Goal: Communication & Community: Answer question/provide support

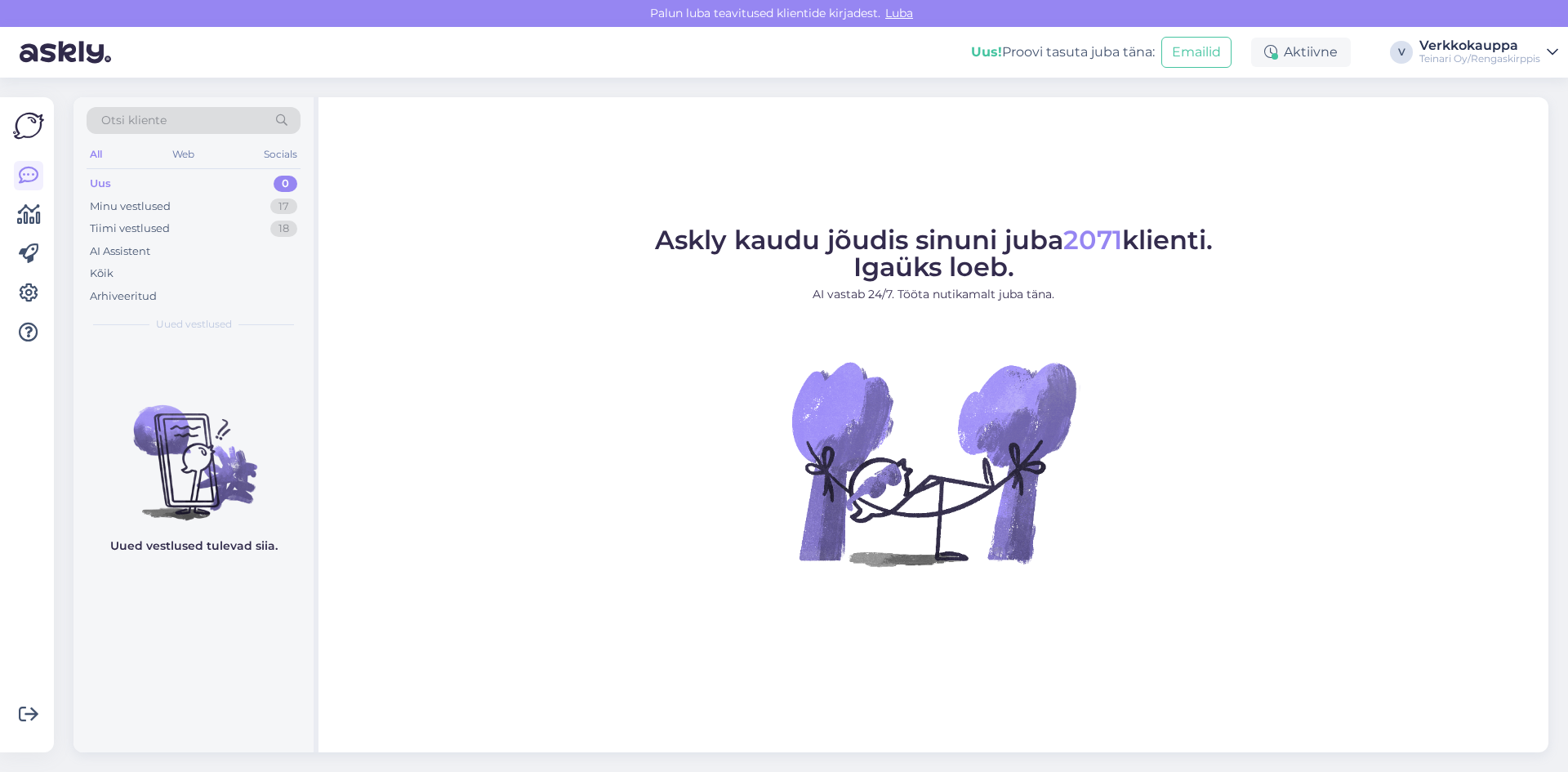
click at [144, 178] on div "Uus 0" at bounding box center [193, 184] width 214 height 23
click at [166, 205] on div "Minu vestlused" at bounding box center [130, 207] width 80 height 16
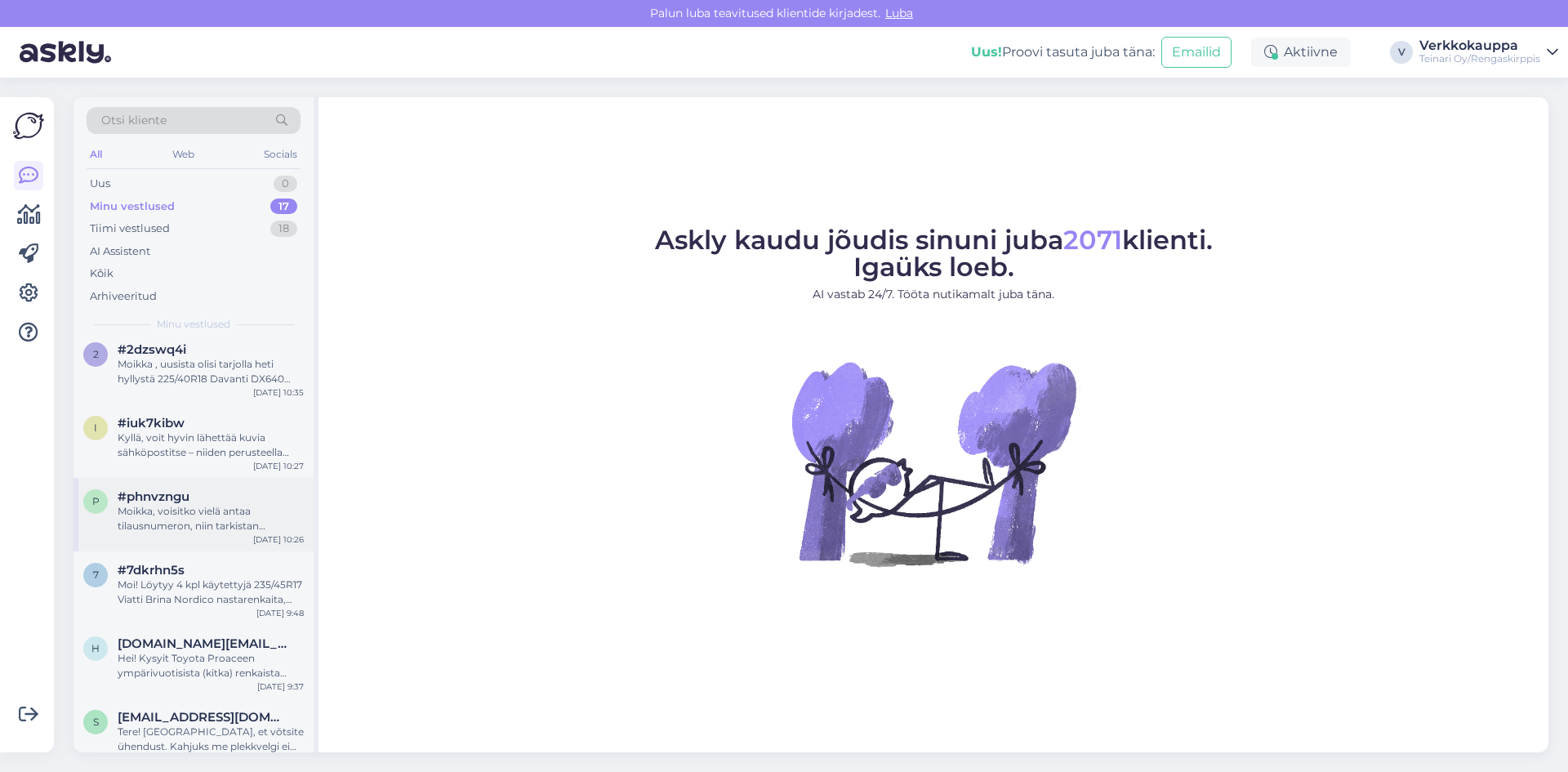
scroll to position [780, 0]
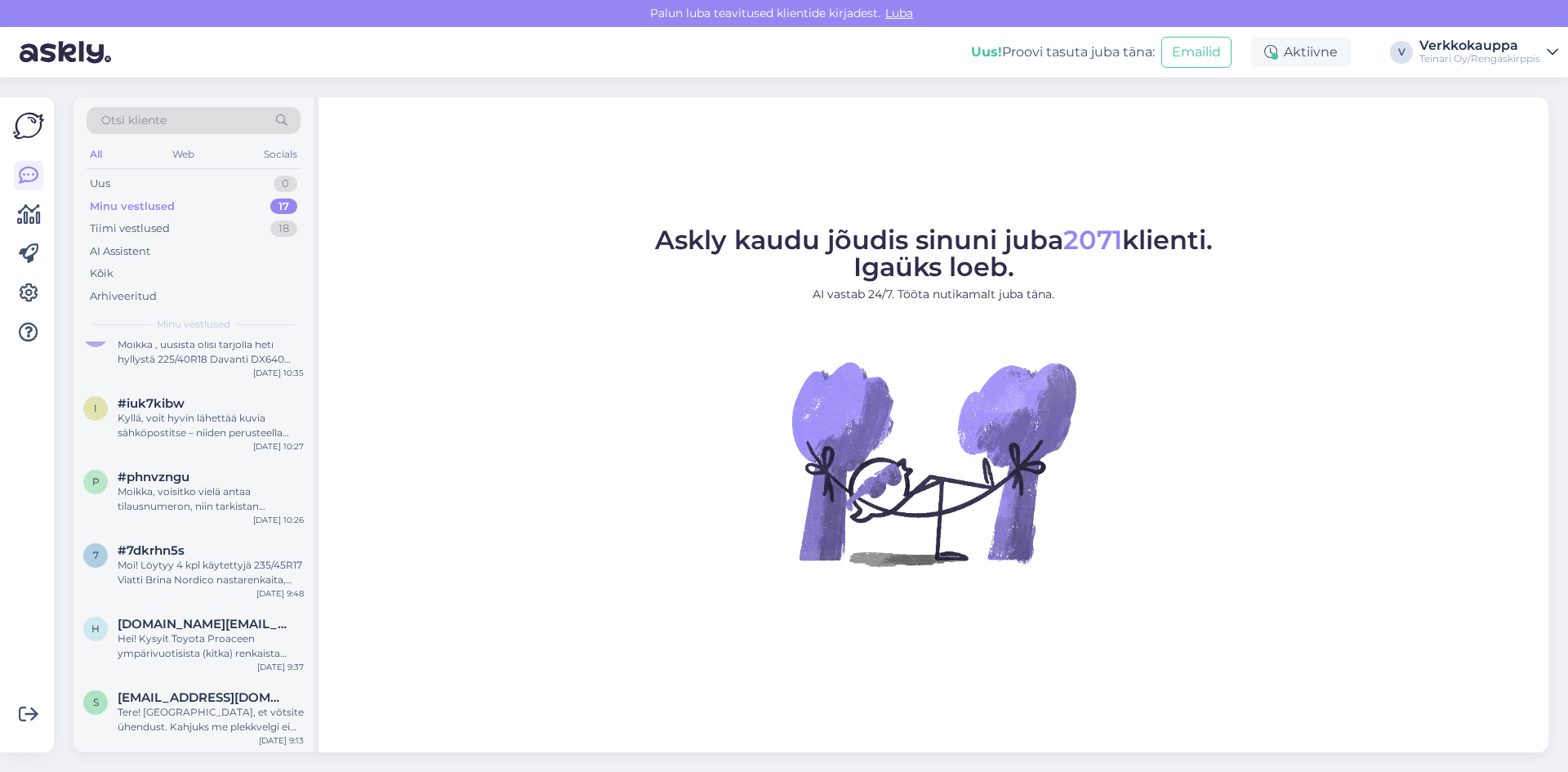
click at [553, 402] on figure "Askly kaudu jõudis sinuni juba 2071 klienti. Igaüks loeb. AI vastab 24/7. Tööta…" at bounding box center [934, 418] width 1200 height 383
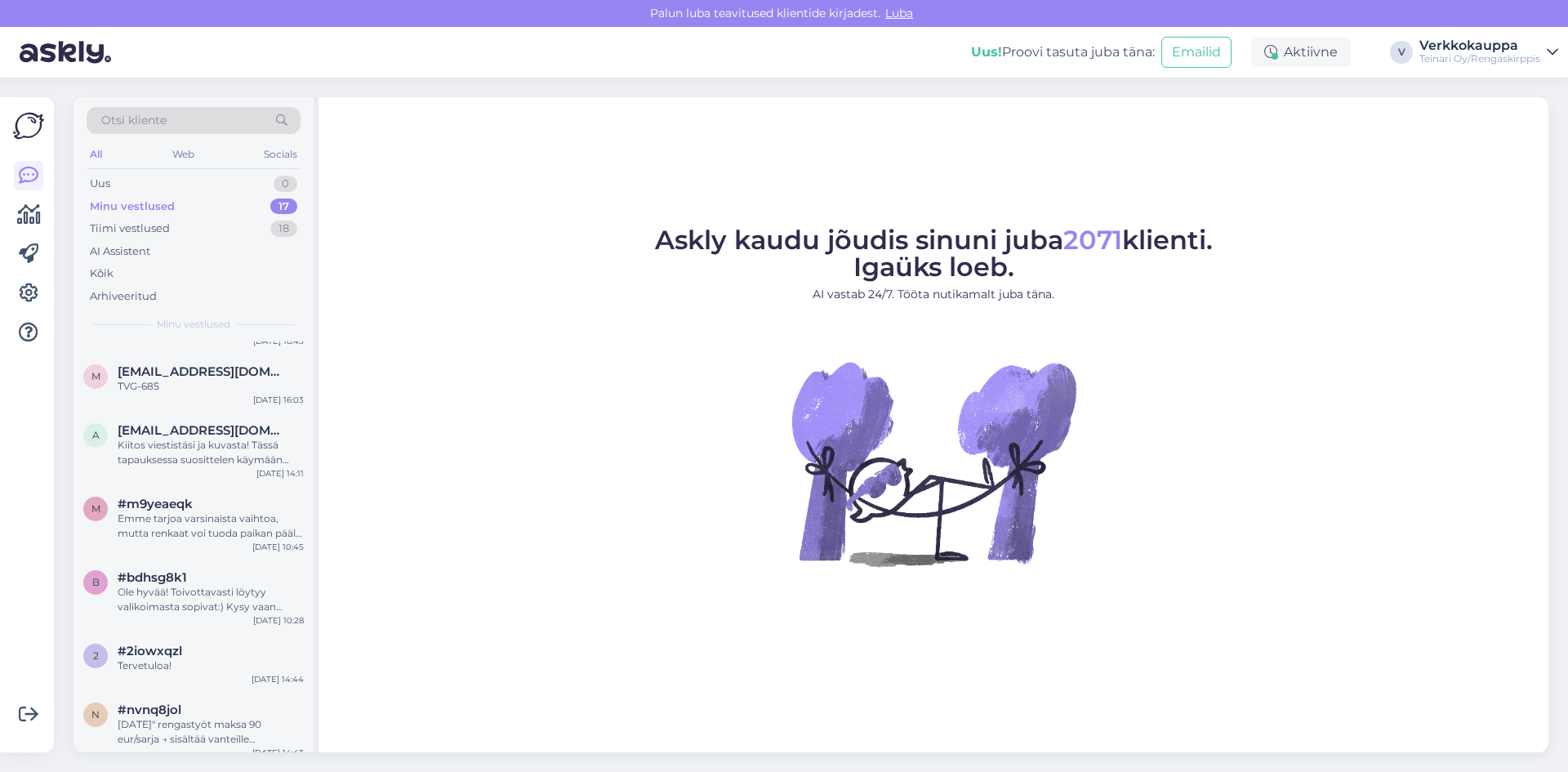
scroll to position [0, 0]
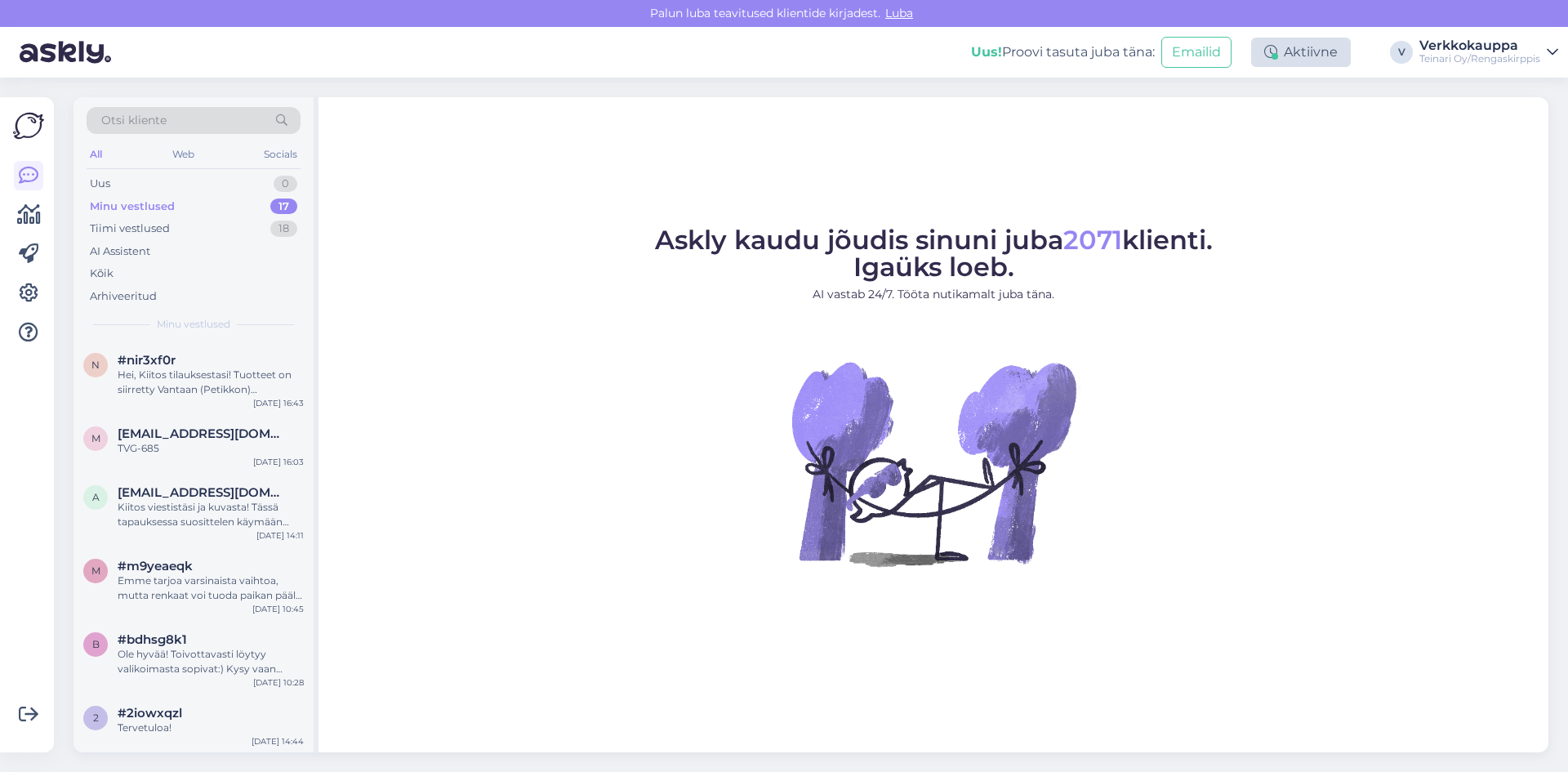
click at [1276, 54] on div at bounding box center [1274, 56] width 7 height 7
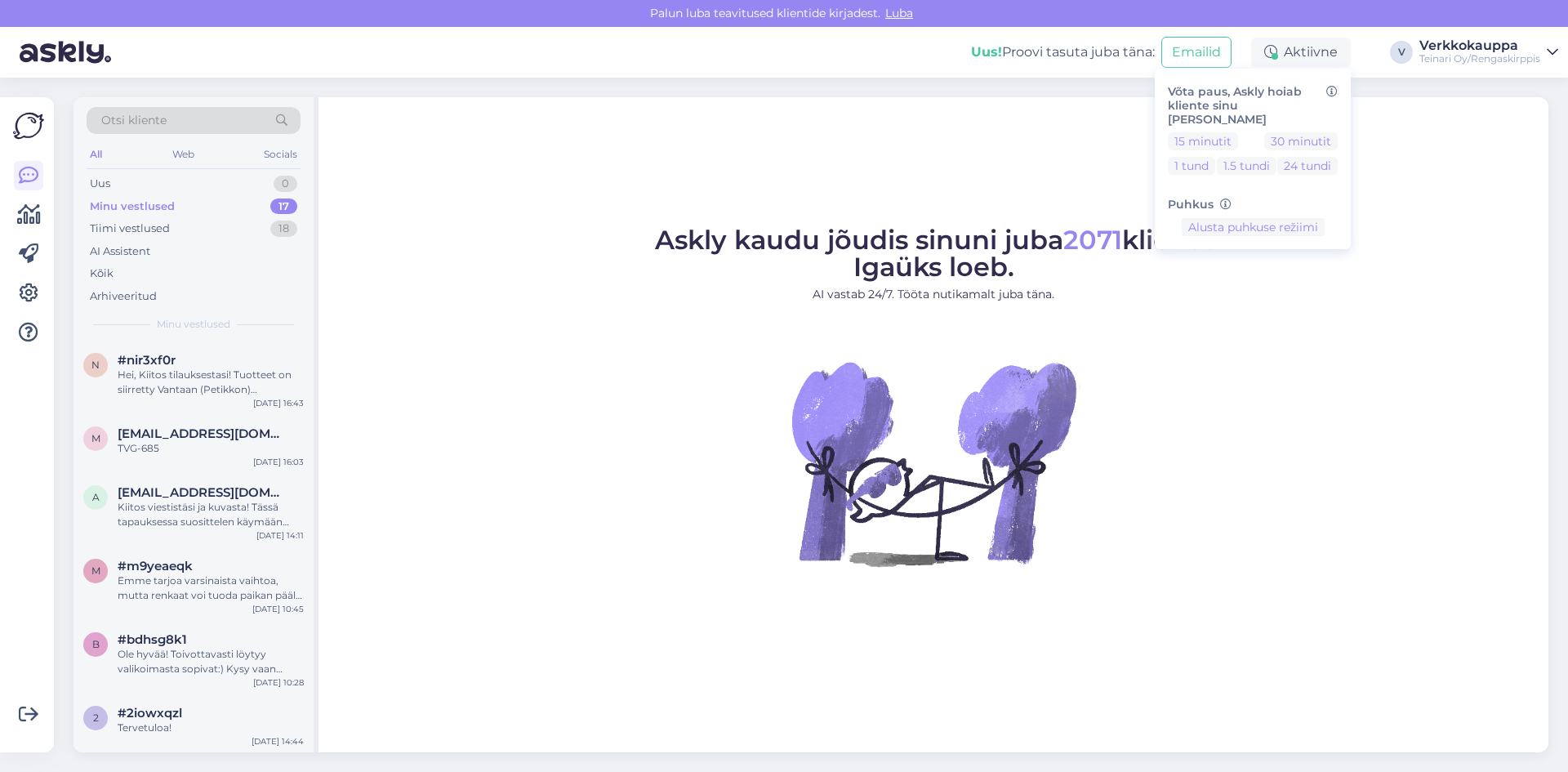
click at [1549, 54] on icon at bounding box center [1552, 51] width 12 height 13
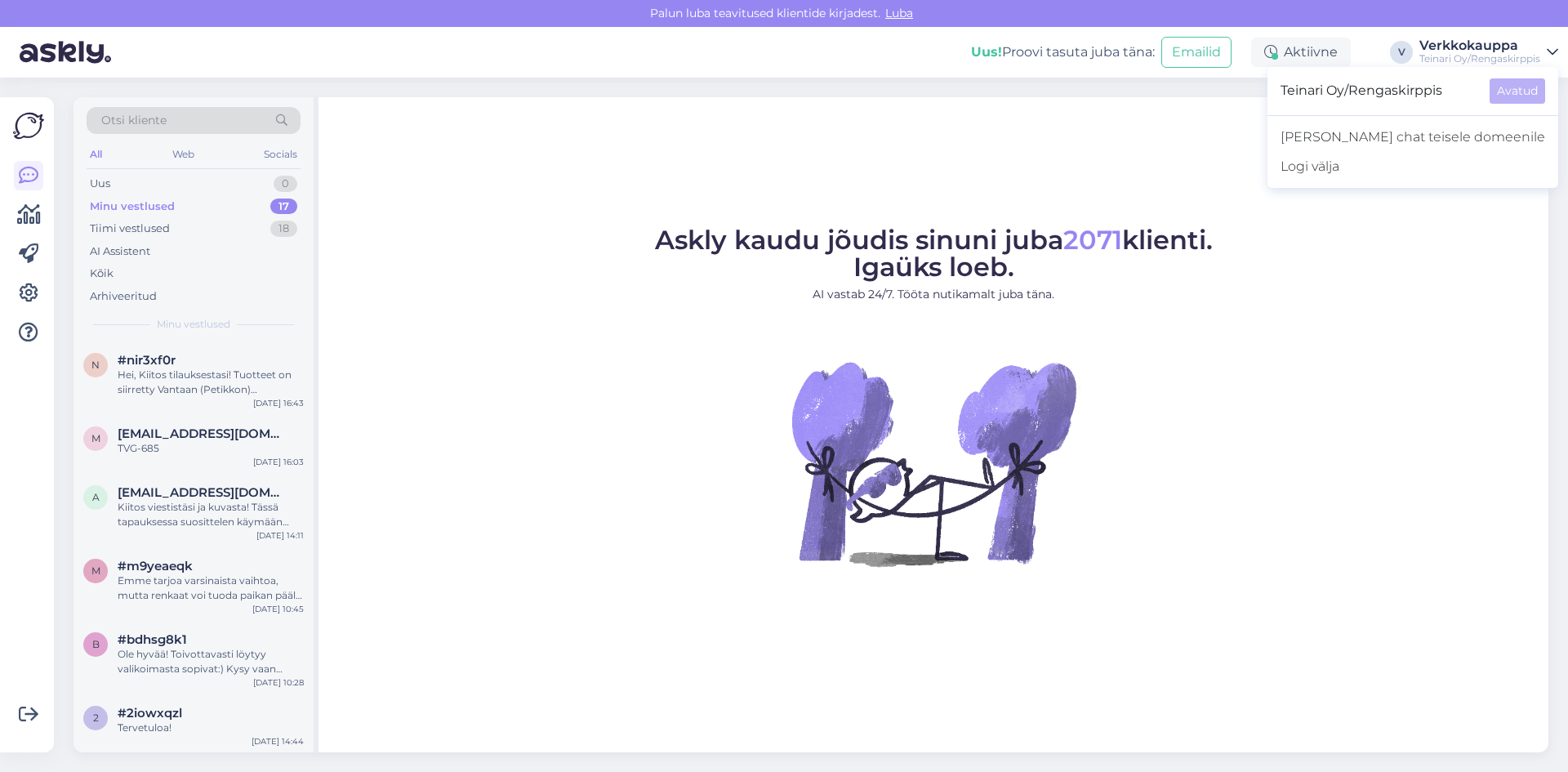
click at [1460, 252] on figure "Askly kaudu jõudis sinuni juba 2071 klienti. Igaüks loeb. AI vastab 24/7. Tööta…" at bounding box center [934, 418] width 1200 height 383
click at [208, 450] on div "TVG-685" at bounding box center [210, 448] width 186 height 15
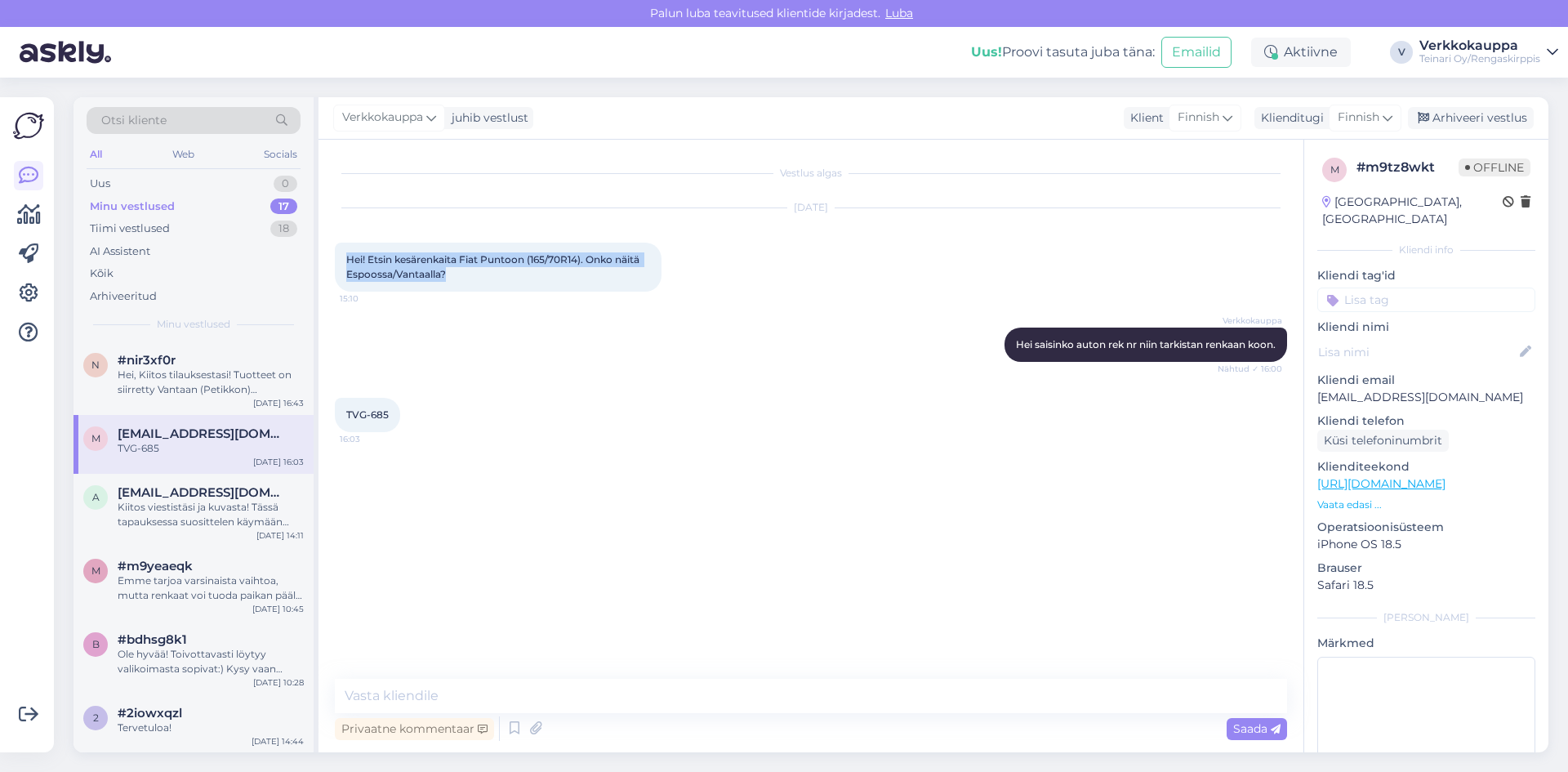
drag, startPoint x: 347, startPoint y: 257, endPoint x: 448, endPoint y: 276, distance: 102.8
click at [448, 276] on span "Hei! Etsin kesärenkaita Fiat Puntoon (165/70R14). Onko näitä Espoossa/Vantaalla?" at bounding box center [494, 267] width 296 height 27
copy span "Hei! Etsin kesärenkaita Fiat Puntoon (165/70R14). Onko näitä Espoossa/Vantaalla?"
paste textarea "Hei, Kiitos viestistäsi! Kyseessä on melko harvinainen rengaskoko, eikä niitä o…"
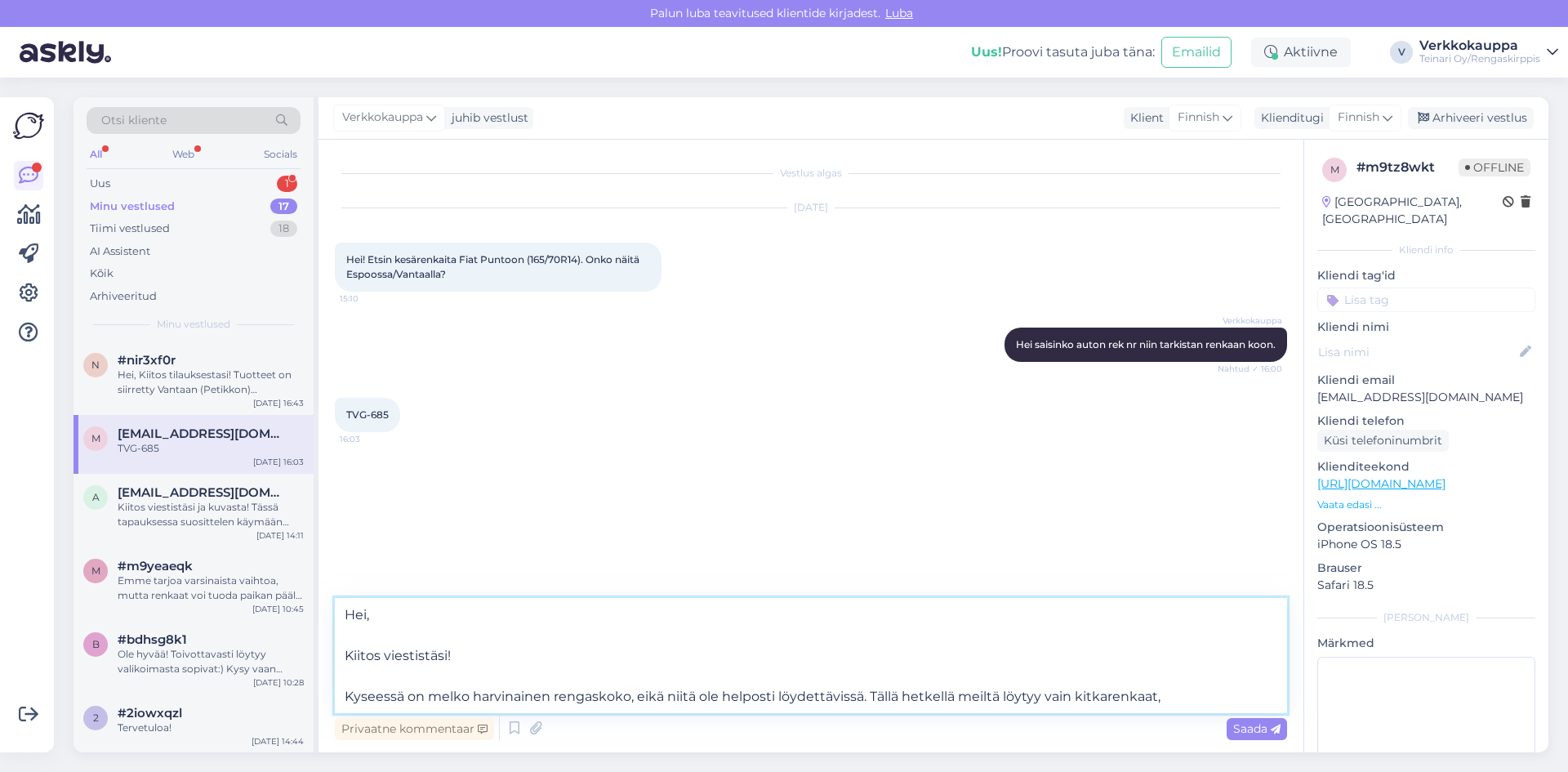
click at [339, 656] on textarea "Hei, Kiitos viestistäsi! Kyseessä on melko harvinainen rengaskoko, eikä niitä o…" at bounding box center [811, 656] width 952 height 115
drag, startPoint x: 466, startPoint y: 655, endPoint x: 344, endPoint y: 657, distance: 122.0
click at [344, 657] on textarea "Hei, Kiitos viestistäsi! Kyseessä on melko harvinainen rengaskoko, eikä niitä o…" at bounding box center [811, 656] width 952 height 115
click at [344, 690] on textarea "Hei, Kyseessä on melko harvinainen rengaskoko, eikä niitä ole helposti löydettä…" at bounding box center [811, 656] width 952 height 115
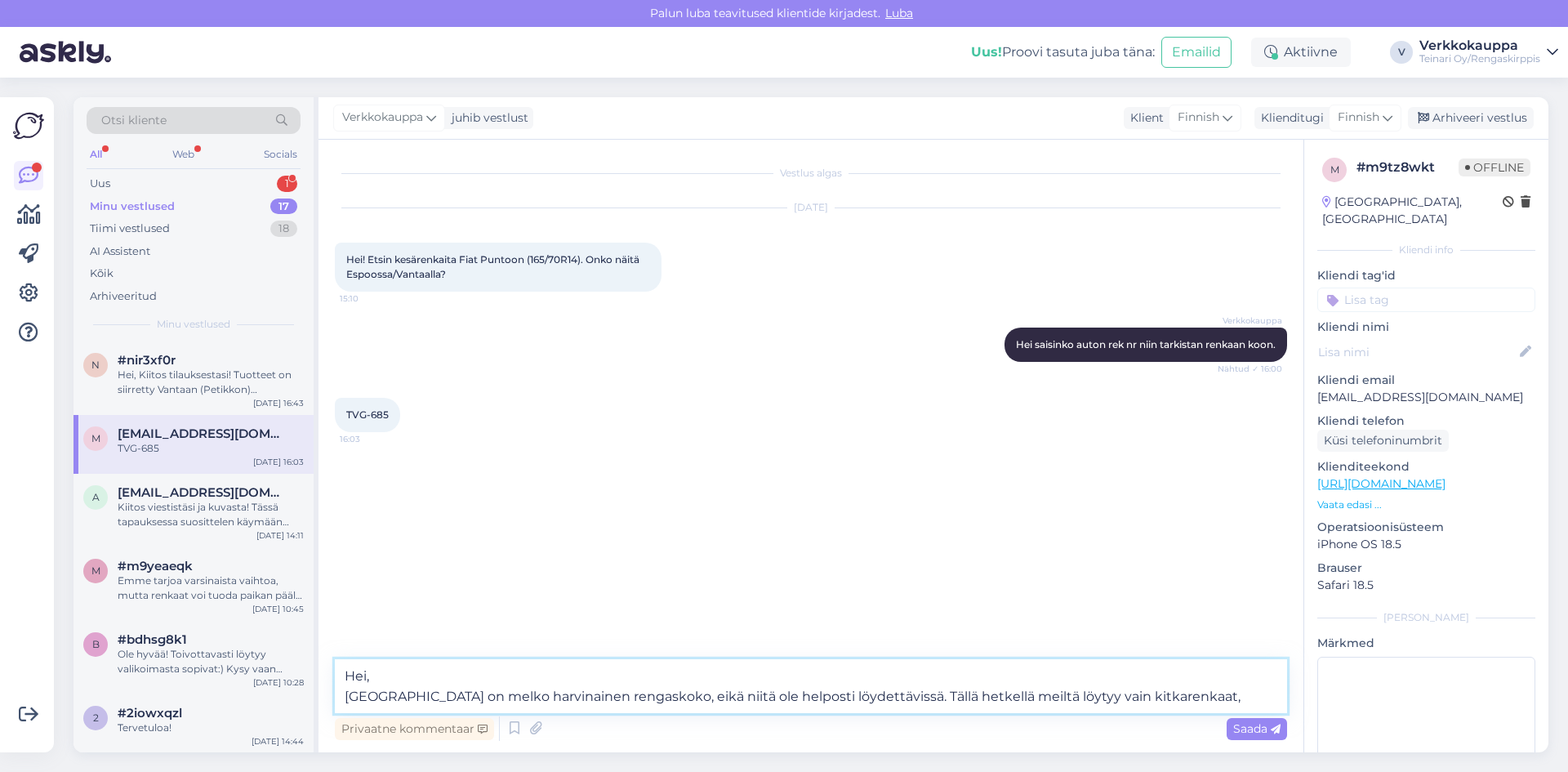
click at [1170, 696] on textarea "Hei, [GEOGRAPHIC_DATA] on melko harvinainen rengaskoko, eikä niitä ole helposti…" at bounding box center [811, 687] width 952 height 54
drag, startPoint x: 1194, startPoint y: 701, endPoint x: 1161, endPoint y: 701, distance: 33.0
click at [1161, 701] on textarea "Hei, [GEOGRAPHIC_DATA] on melko harvinainen rengaskoko, eikä niitä ole helposti…" at bounding box center [811, 687] width 952 height 54
paste textarea "Dunlop Winter Response 2, koko 165/70R14 81T kitka, kulutuspinta noin 6 mm"
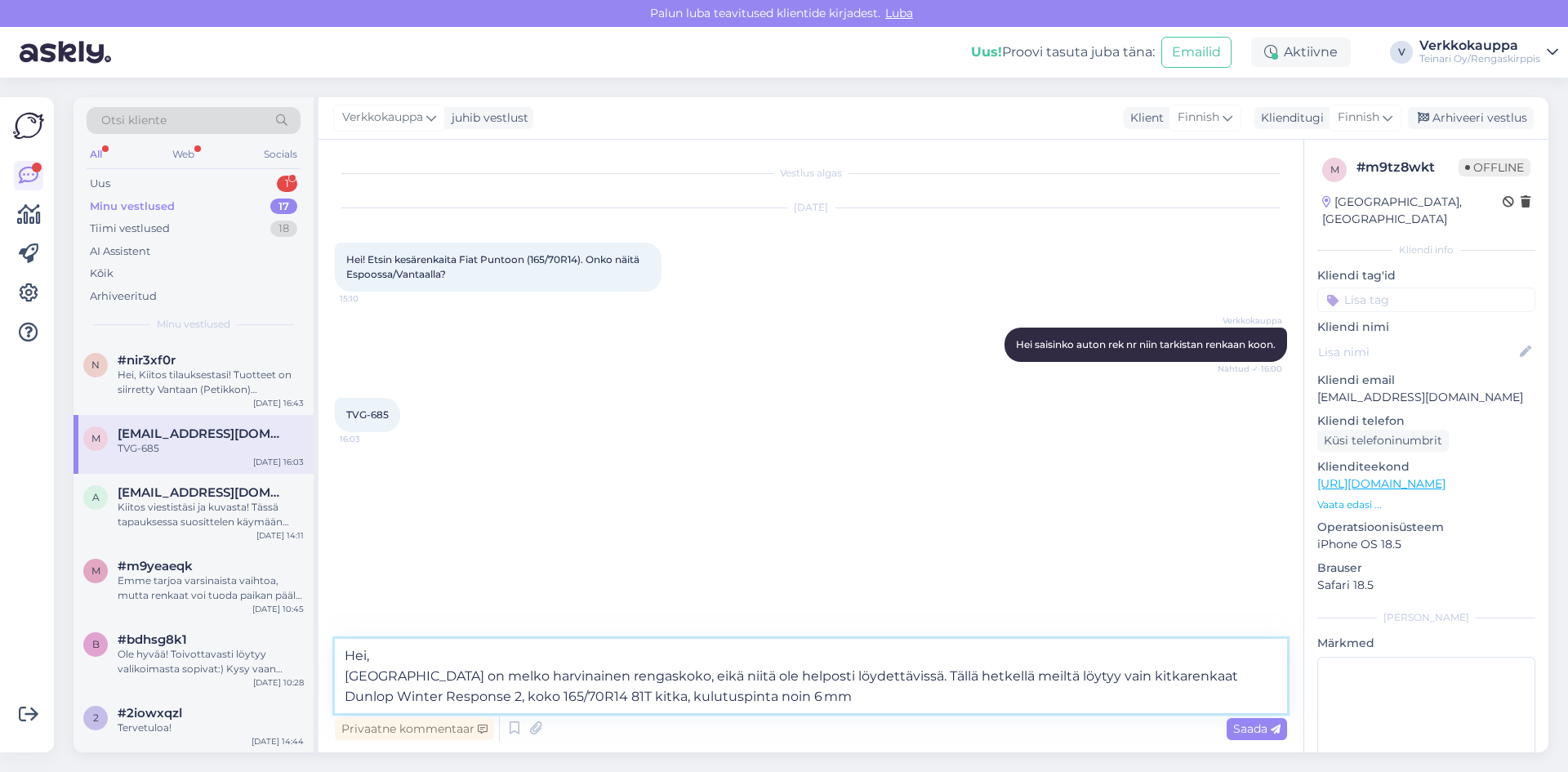
paste textarea "hinta 30,00 €/kpl."
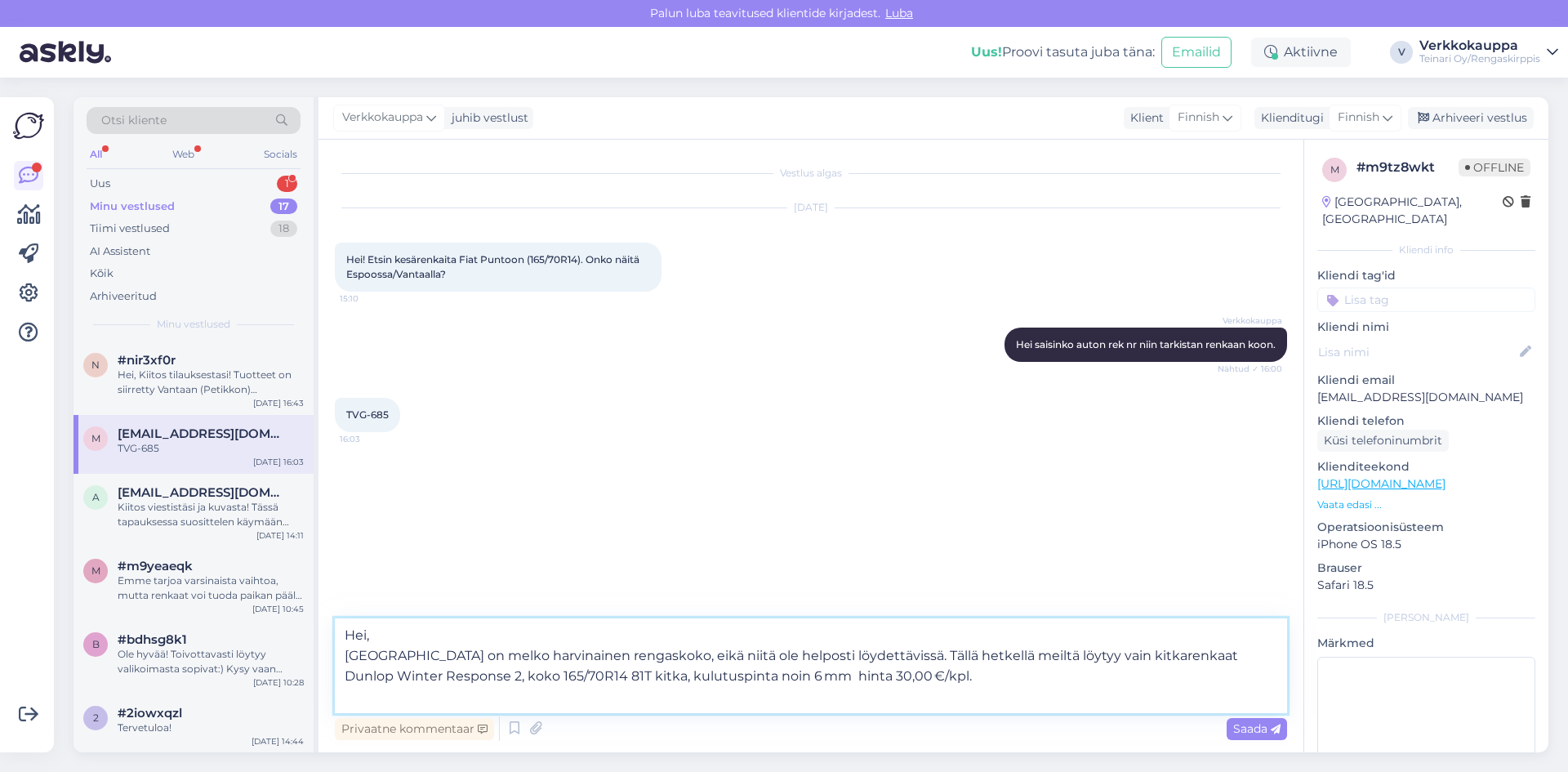
paste textarea "[URL][DOMAIN_NAME]"
click at [881, 679] on textarea "Hei, [GEOGRAPHIC_DATA] on melko harvinainen rengaskoko, eikä niitä ole helposti…" at bounding box center [811, 666] width 952 height 95
click at [966, 694] on textarea "Hei, [GEOGRAPHIC_DATA] on melko harvinainen rengaskoko, eikä niitä ole helposti…" at bounding box center [811, 666] width 952 height 95
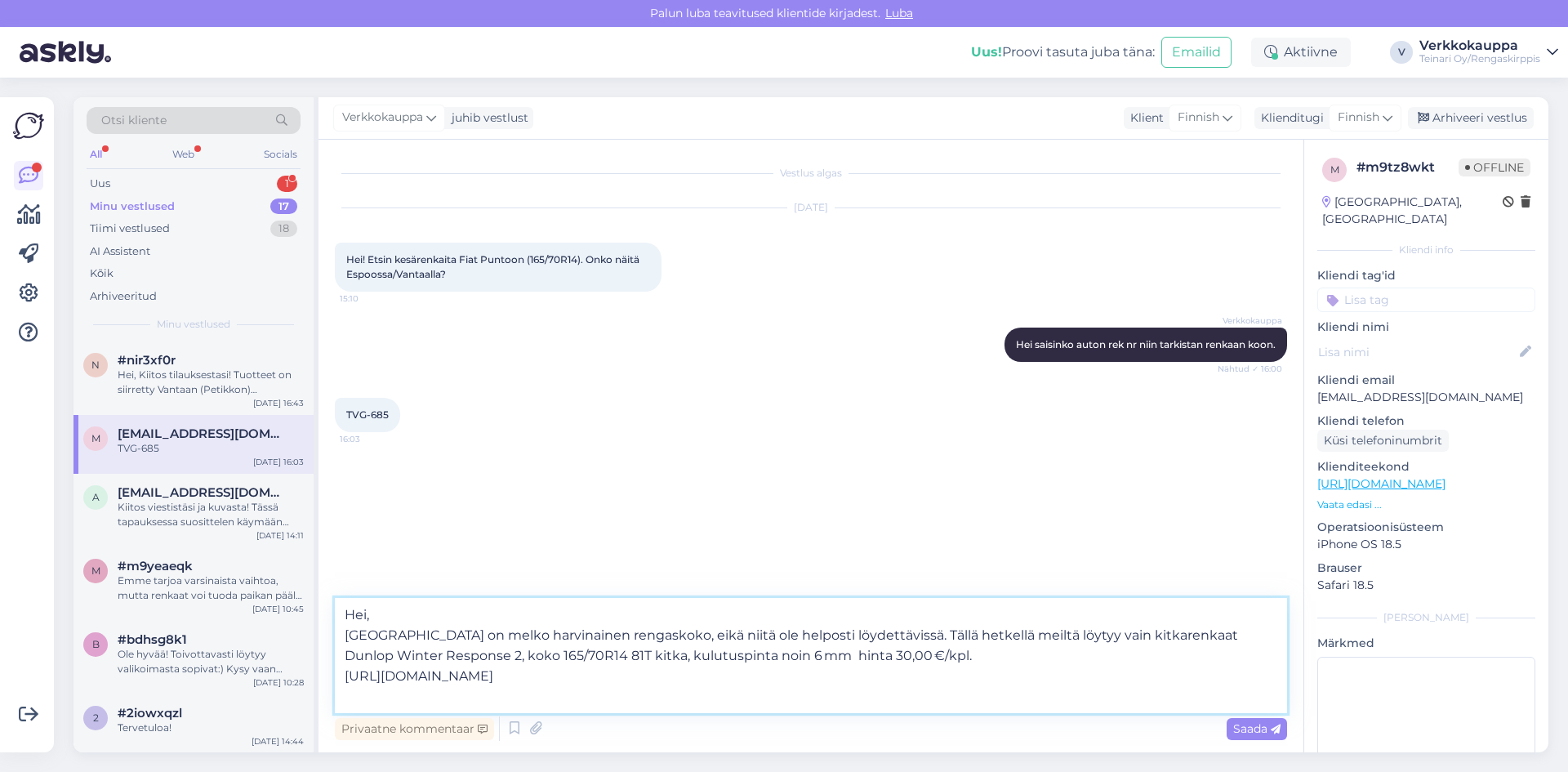
paste textarea "Saatavilla Espoon toimipisteellä"
type textarea "Hei, [GEOGRAPHIC_DATA] on melko harvinainen rengaskoko, eikä niitä ole helposti…"
click at [1237, 727] on span "Saada" at bounding box center [1257, 728] width 48 height 15
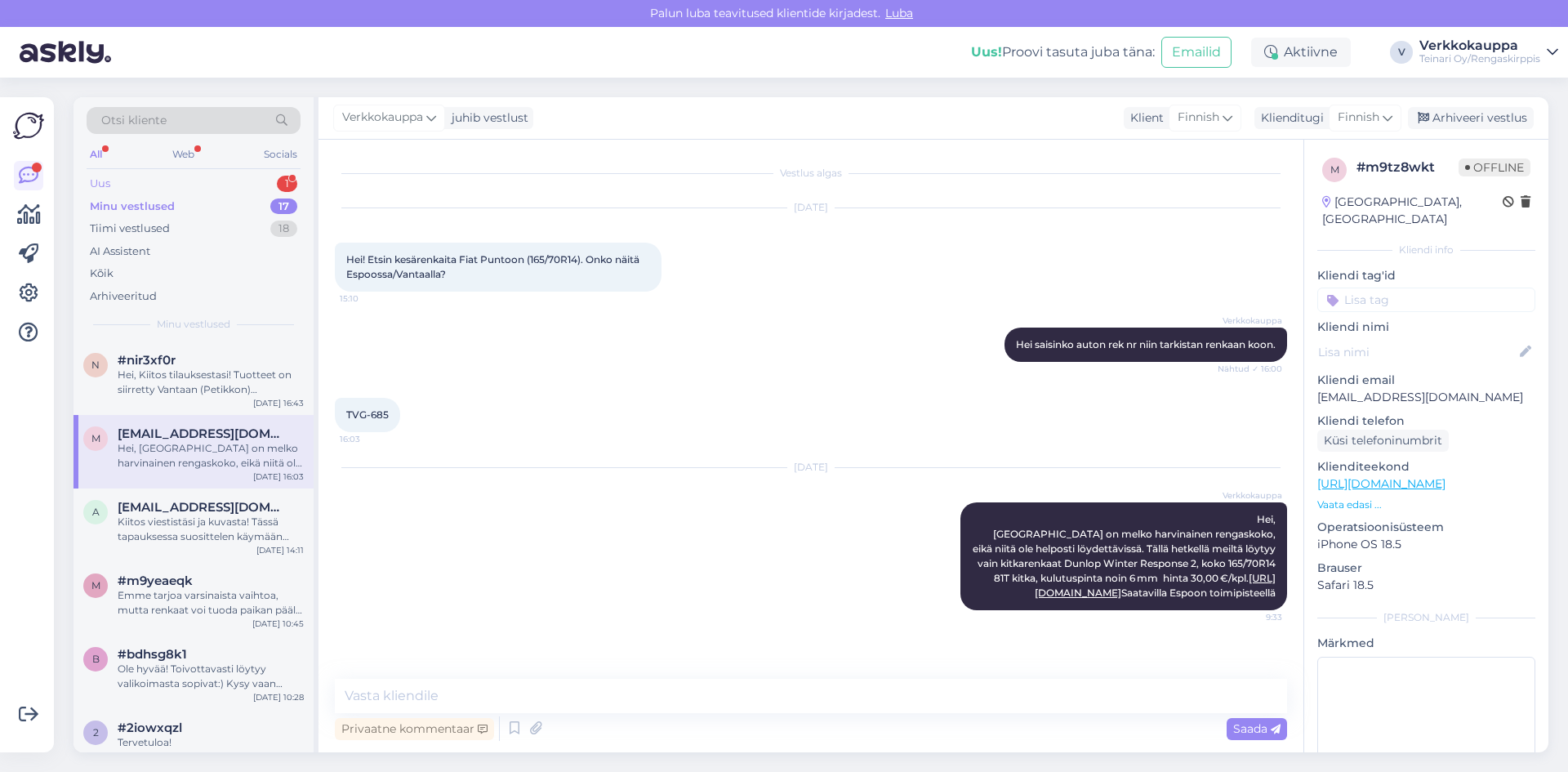
click at [131, 185] on div "Uus 1" at bounding box center [193, 184] width 214 height 23
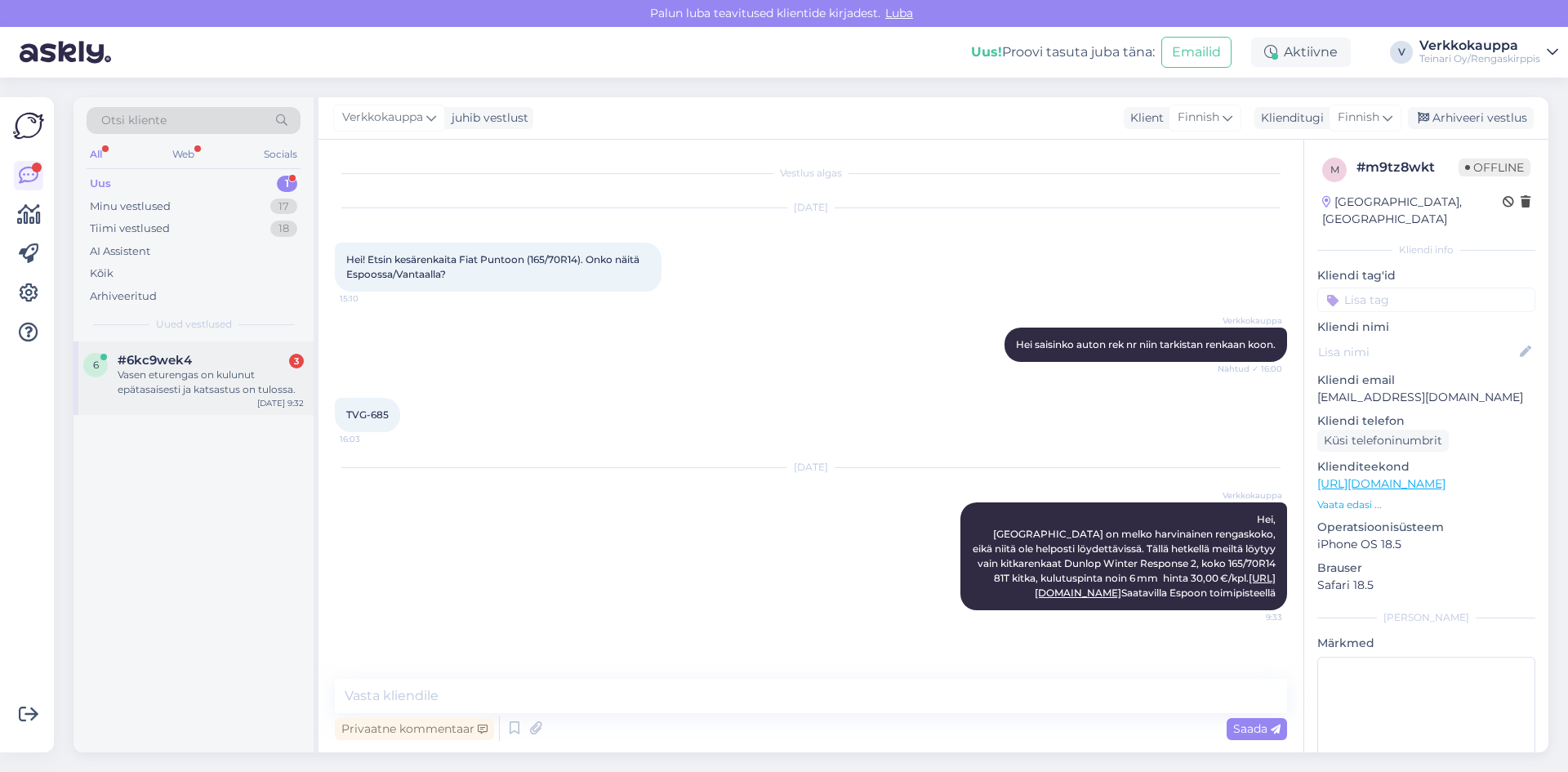
click at [207, 389] on div "Vasen eturengas on kulunut epätasaisesti ja katsastus on tulossa." at bounding box center [210, 382] width 186 height 29
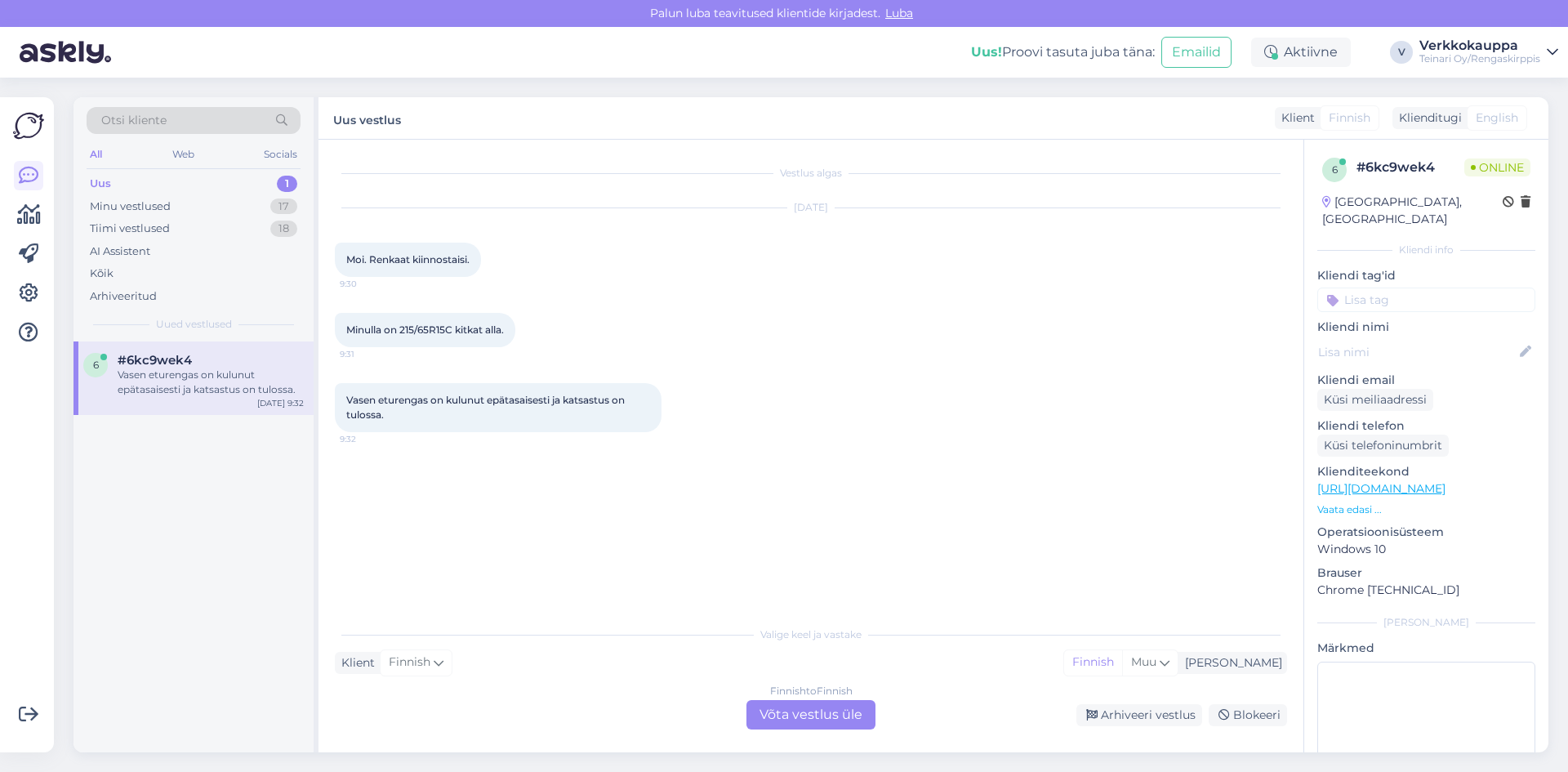
click at [801, 713] on div "Finnish to Finnish Võta vestlus üle" at bounding box center [811, 715] width 129 height 29
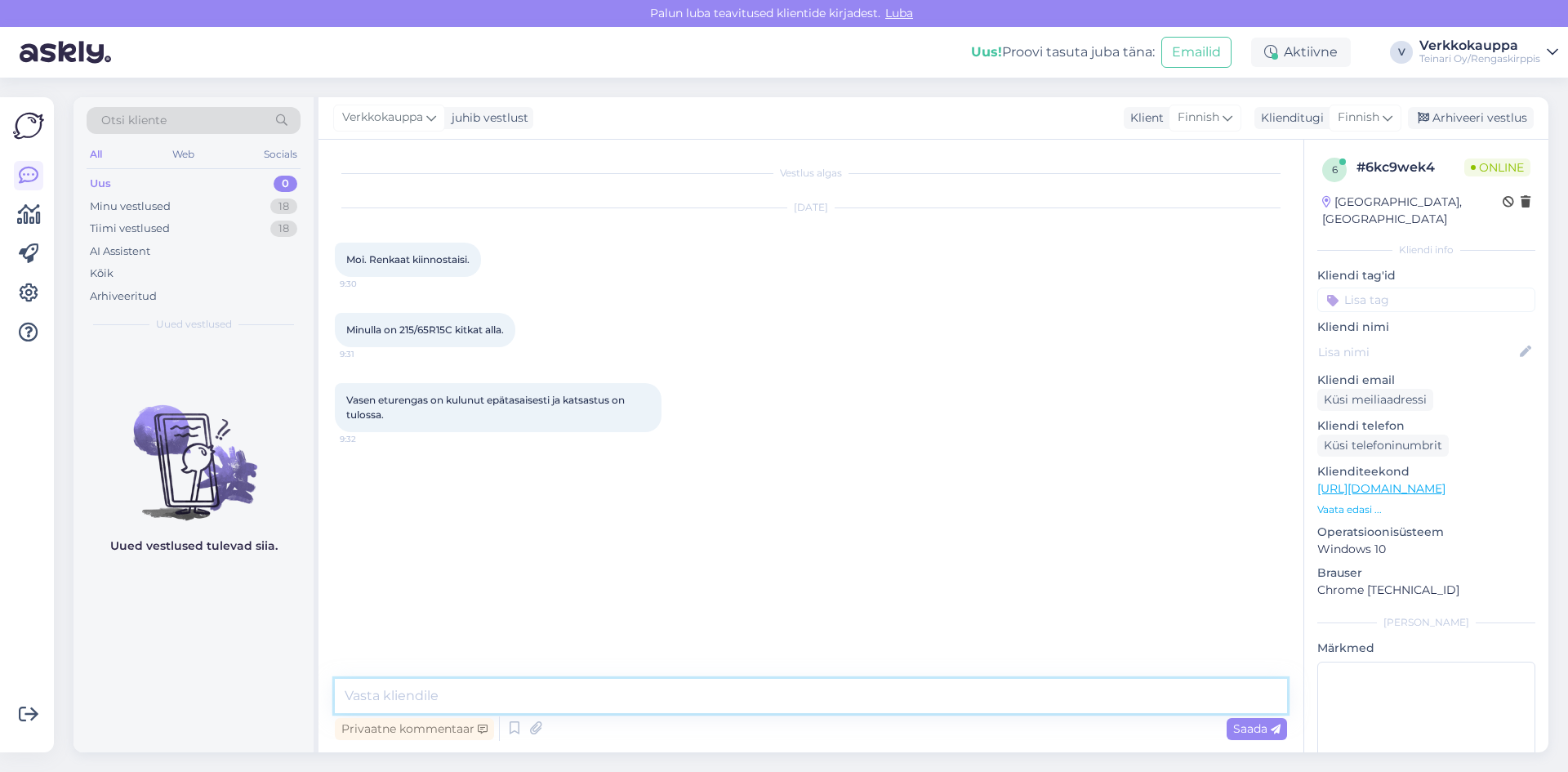
click at [450, 686] on textarea at bounding box center [811, 695] width 952 height 34
type textarea "Hei"
paste textarea "215/65R15C Nokian WRC 3 104/102T kitka 7mm / K12 65,00€/kpl Alkuperäinen hinta …"
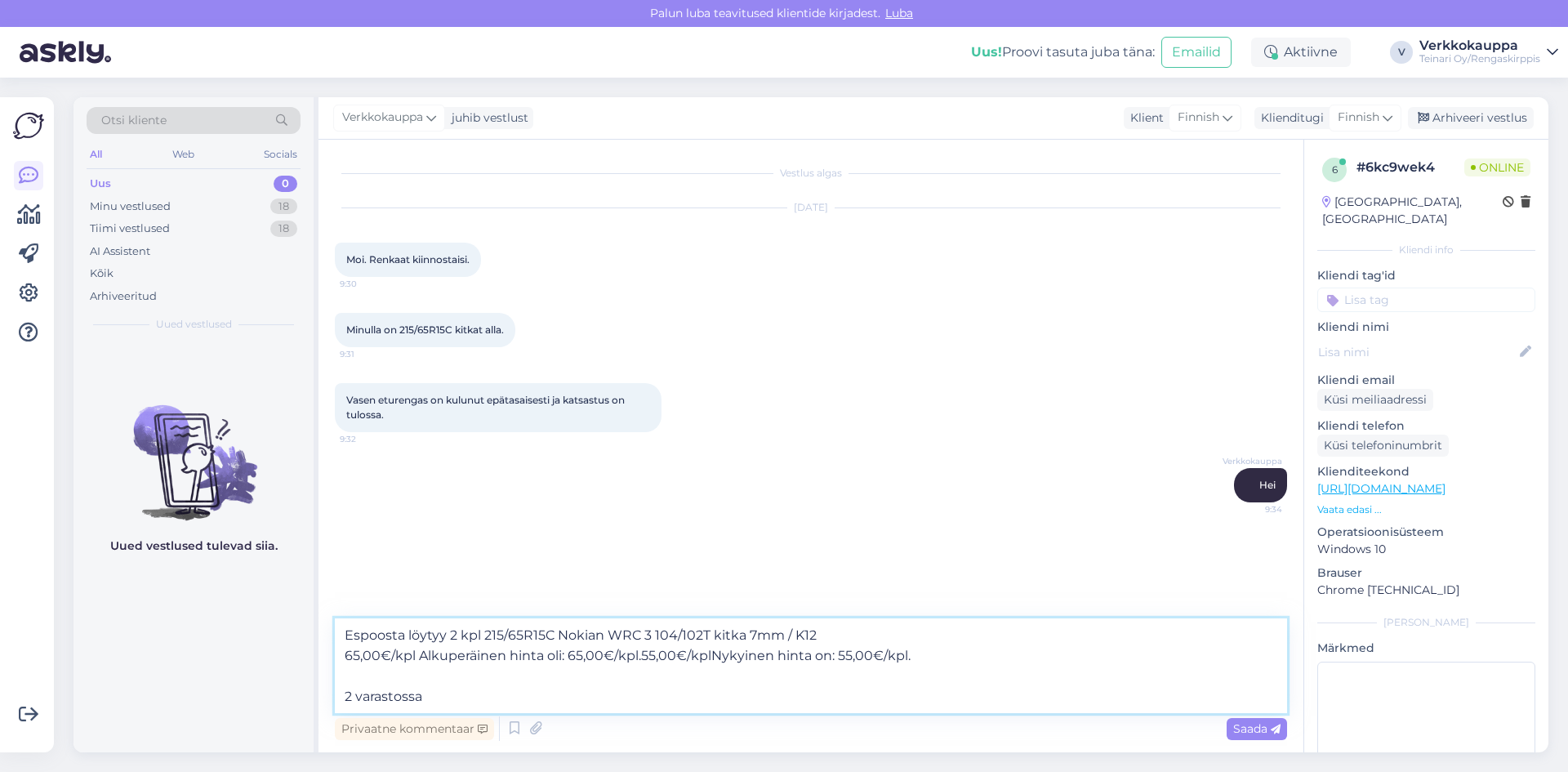
click at [341, 695] on textarea "Espoosta löytyy 2 kpl 215/65R15C Nokian WRC 3 104/102T kitka 7mm / K12 65,00€/k…" at bounding box center [811, 666] width 952 height 95
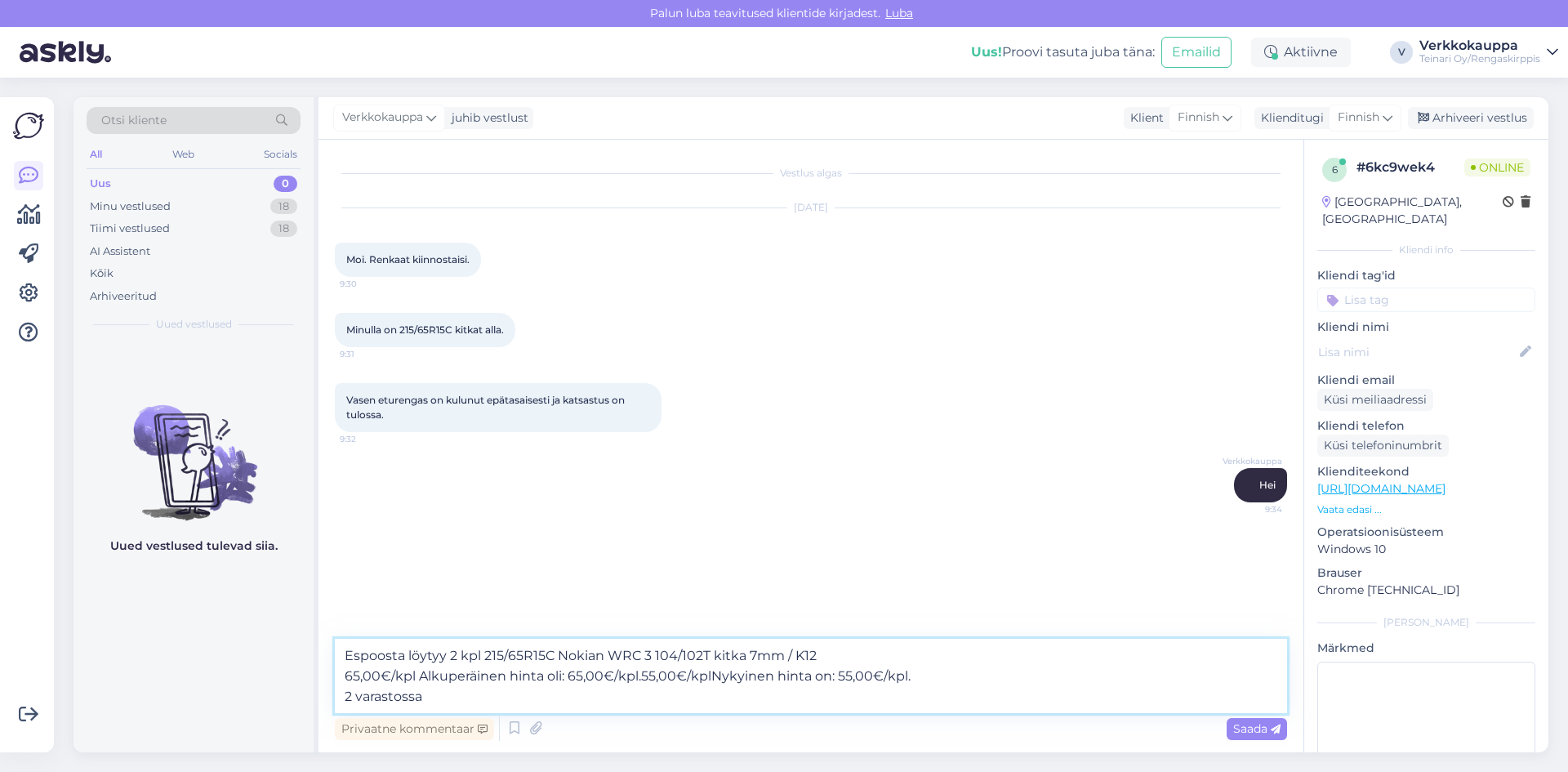
click at [447, 692] on textarea "Espoosta löytyy 2 kpl 215/65R15C Nokian WRC 3 104/102T kitka 7mm / K12 65,00€/k…" at bounding box center [811, 676] width 952 height 75
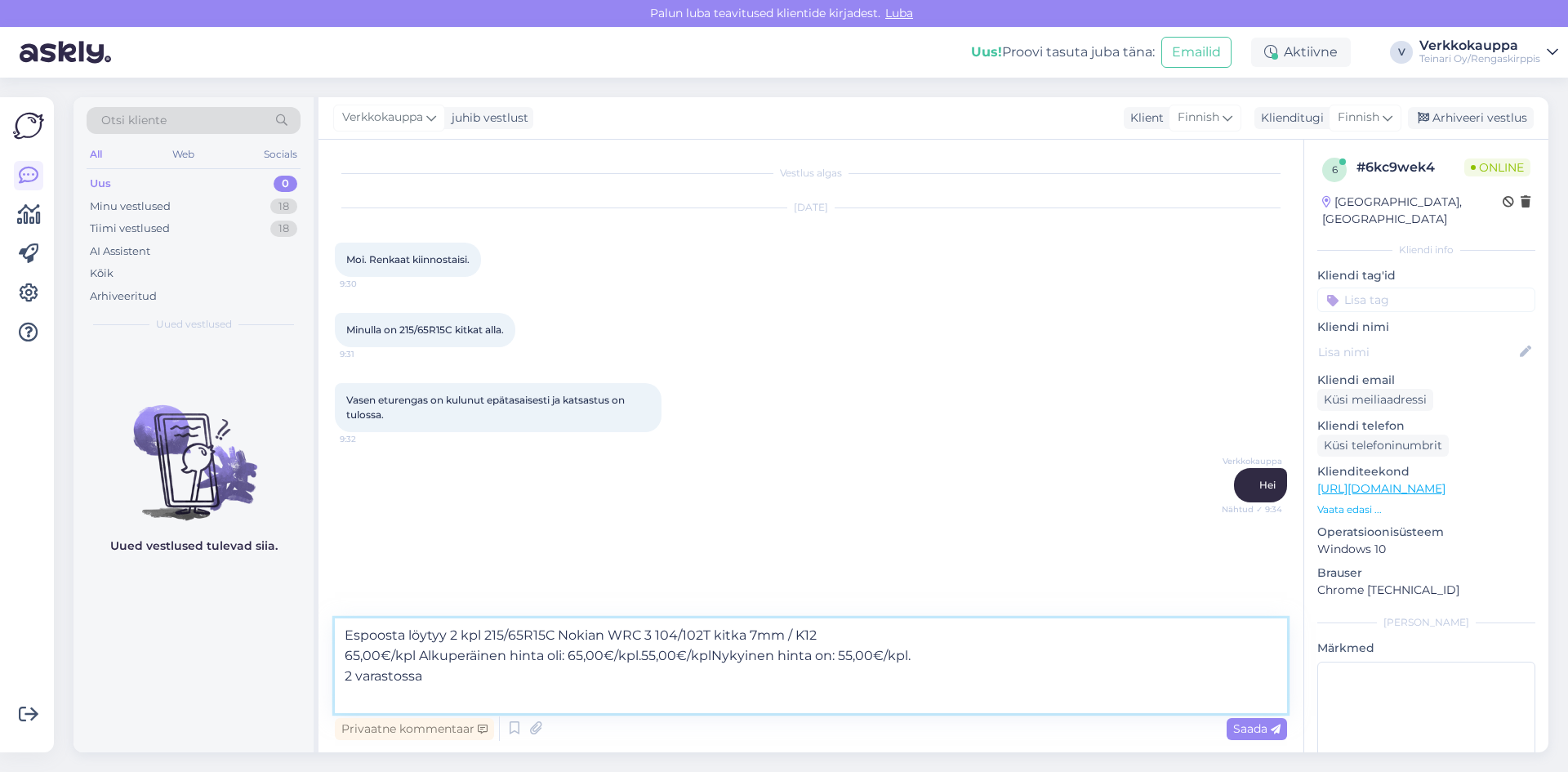
paste textarea "[URL][DOMAIN_NAME]"
type textarea "Espoosta löytyy 2 kpl 215/65R15C Nokian WRC 3 104/102T kitka 7mm / K12 65,00€/k…"
click at [1234, 733] on span "Saada" at bounding box center [1257, 728] width 48 height 15
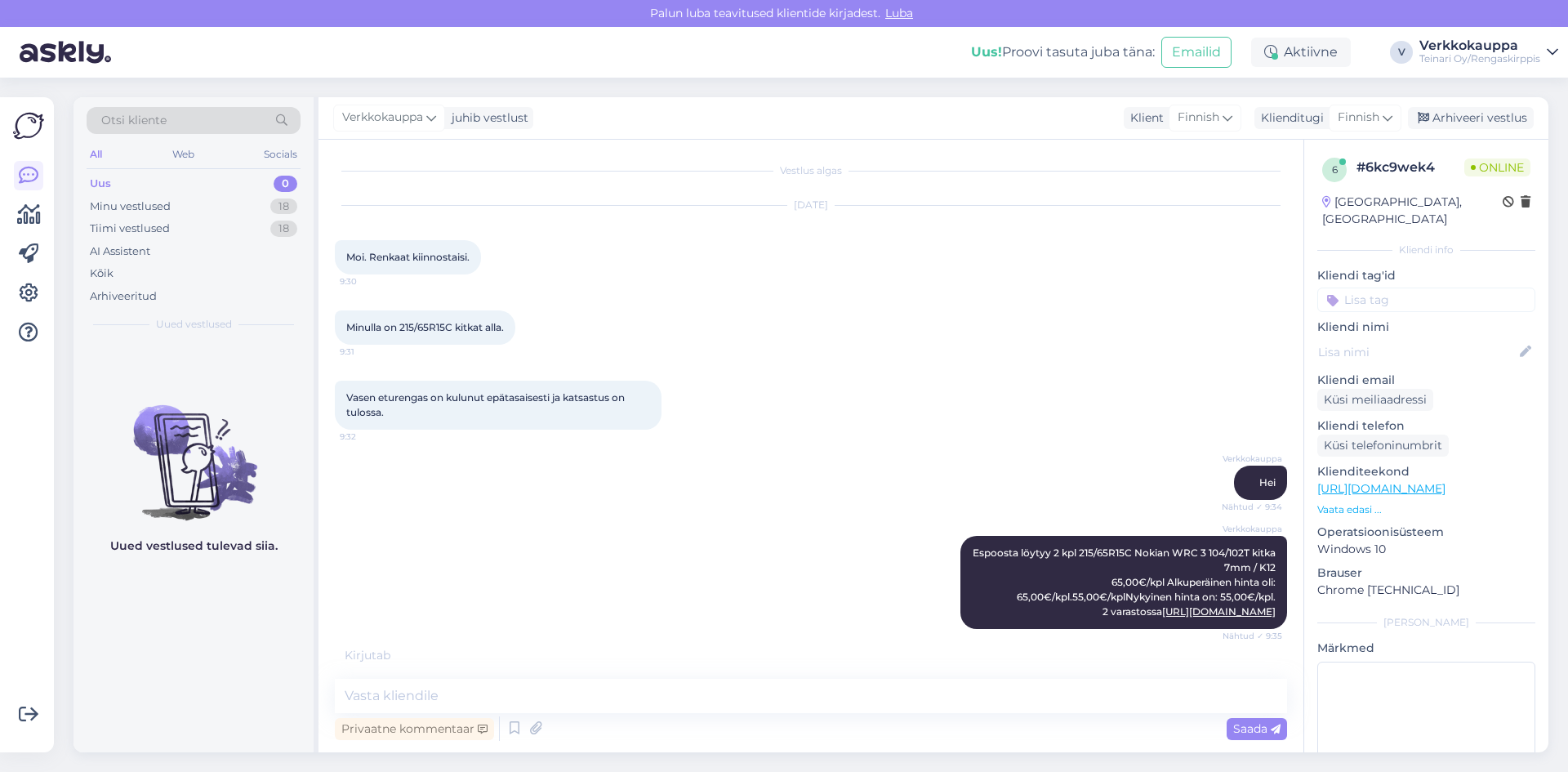
scroll to position [32, 0]
paste textarea "[URL][DOMAIN_NAME]"
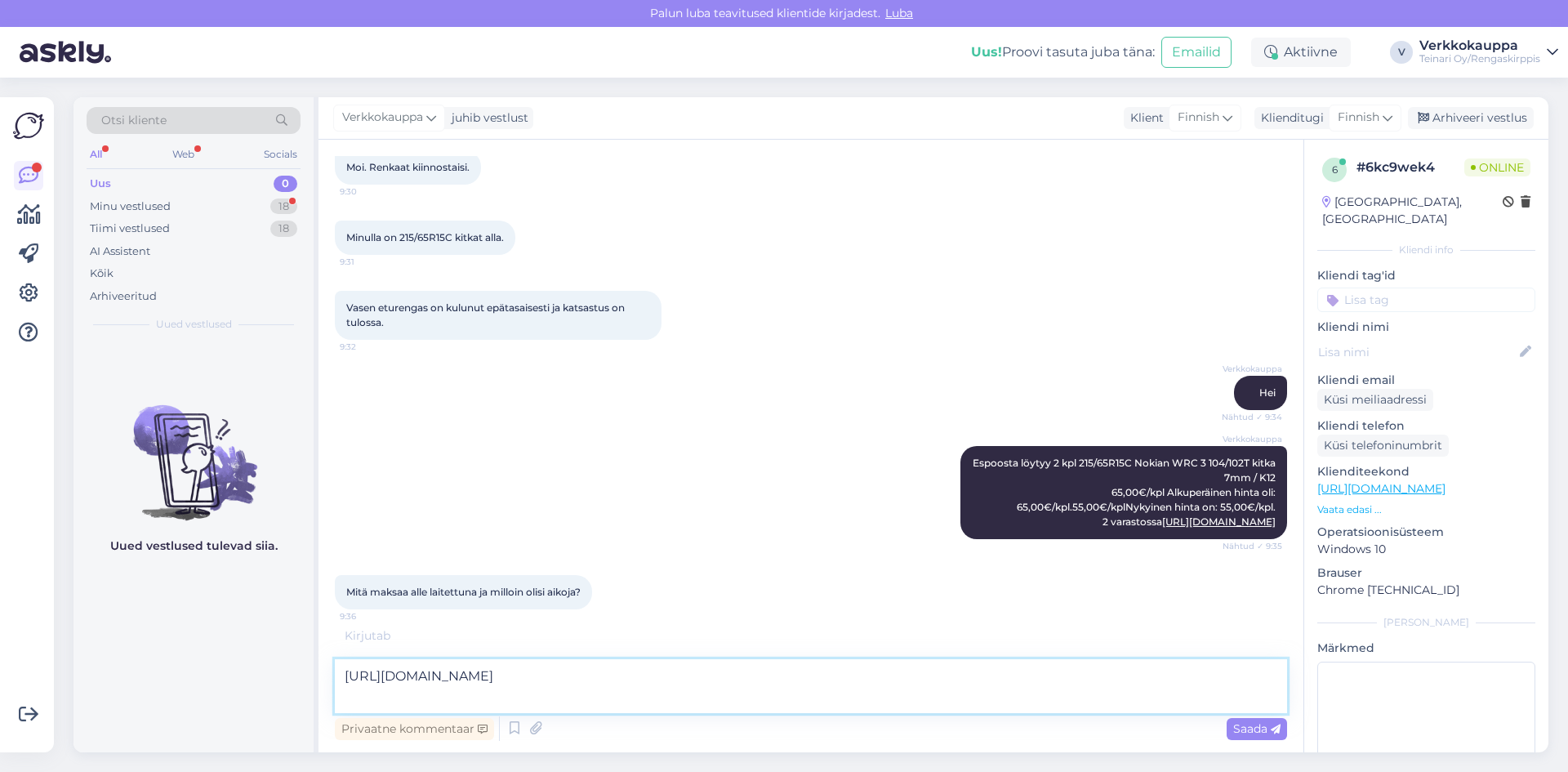
scroll to position [105, 0]
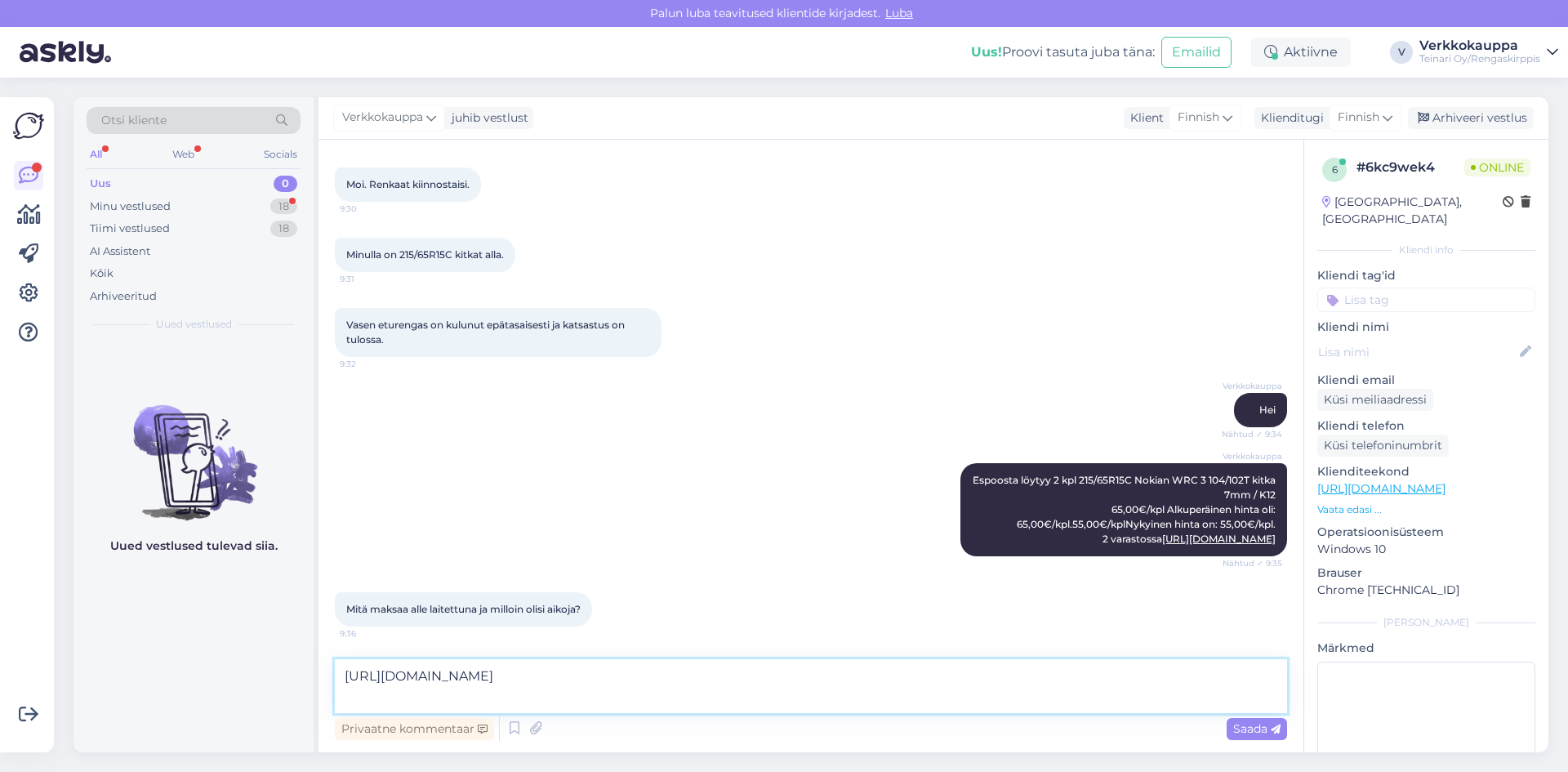
click at [345, 672] on textarea "[URL][DOMAIN_NAME]" at bounding box center [811, 687] width 952 height 54
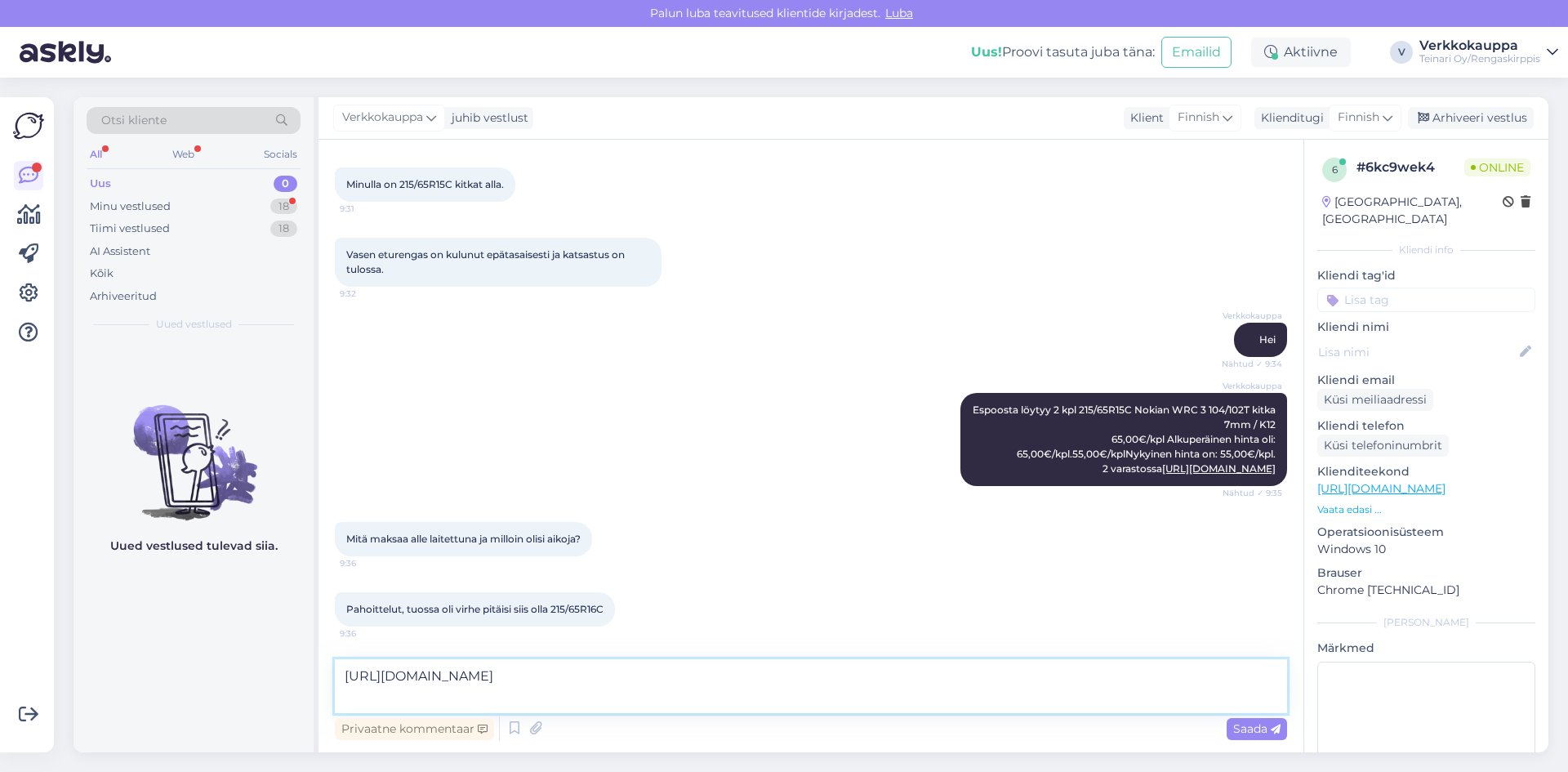
type textarea "[URL][DOMAIN_NAME]"
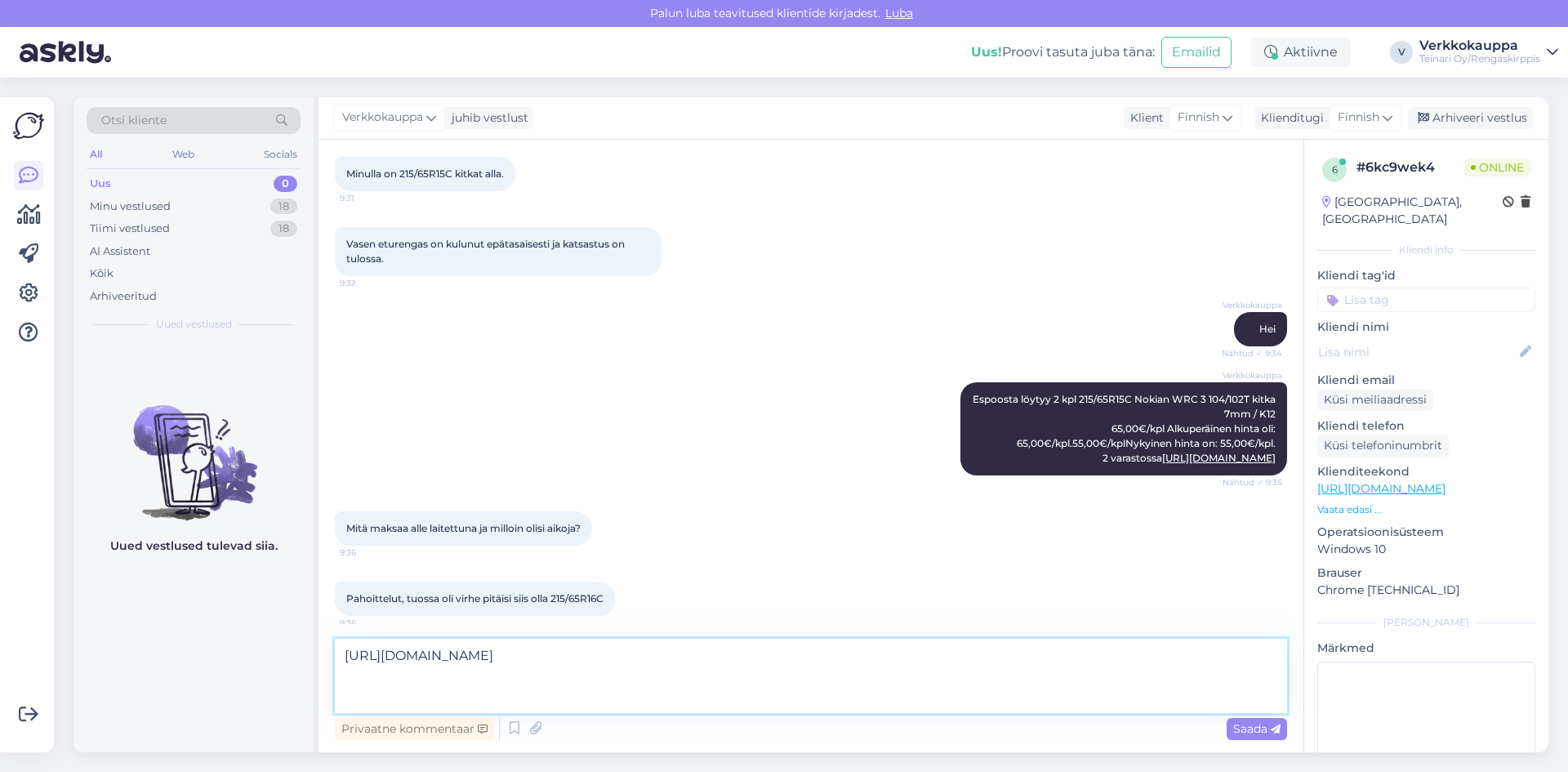
scroll to position [163, 0]
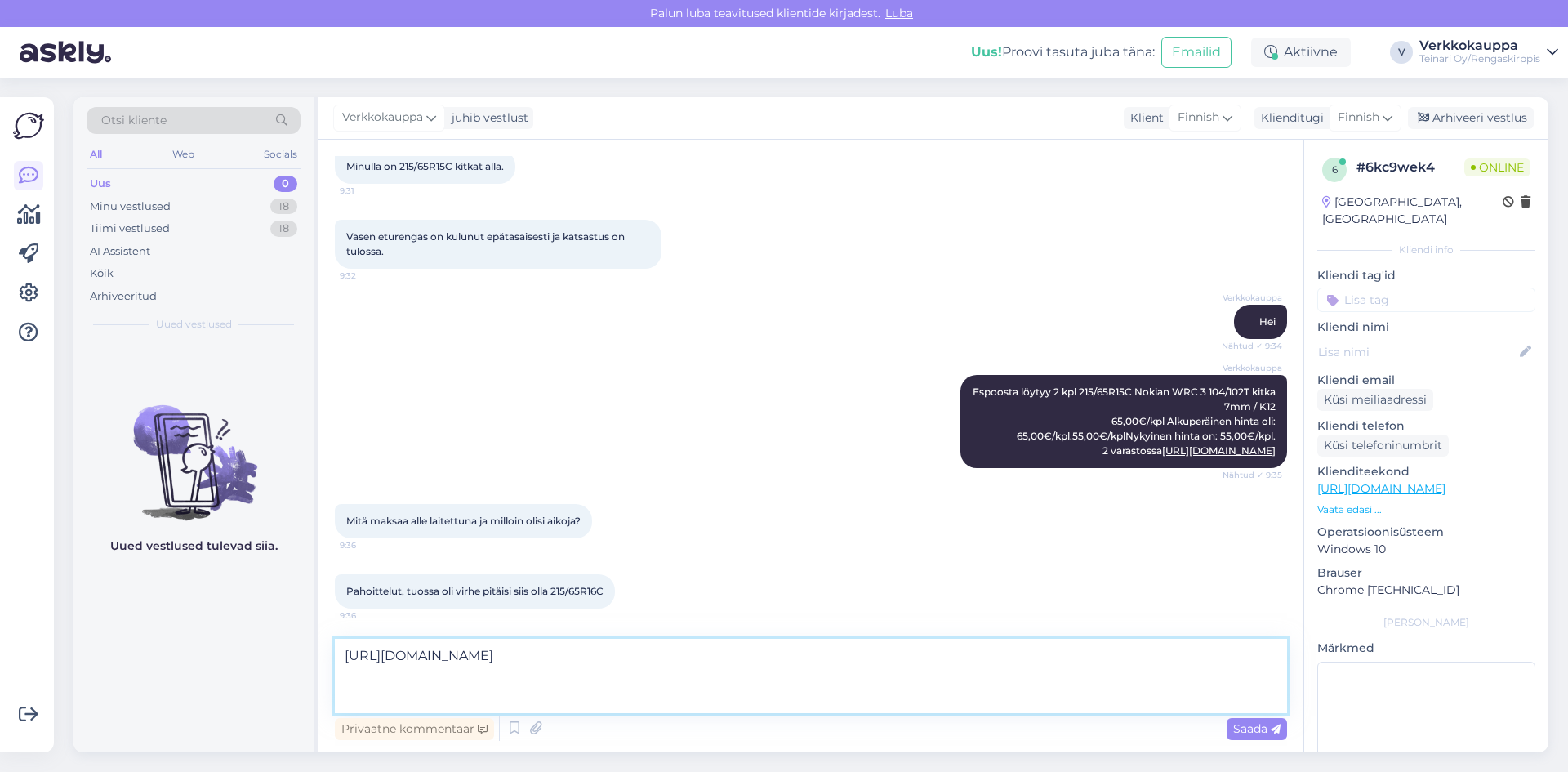
drag, startPoint x: 351, startPoint y: 677, endPoint x: 717, endPoint y: 736, distance: 370.7
click at [717, 736] on div "[URL][DOMAIN_NAME] Privaatne kommentaar Saada" at bounding box center [811, 692] width 952 height 106
click at [758, 692] on textarea "[URL][DOMAIN_NAME]" at bounding box center [811, 676] width 952 height 75
drag, startPoint x: 373, startPoint y: 675, endPoint x: 881, endPoint y: 754, distance: 514.1
click at [837, 720] on div "[URL][DOMAIN_NAME] Privaatne kommentaar Saada" at bounding box center [811, 692] width 952 height 106
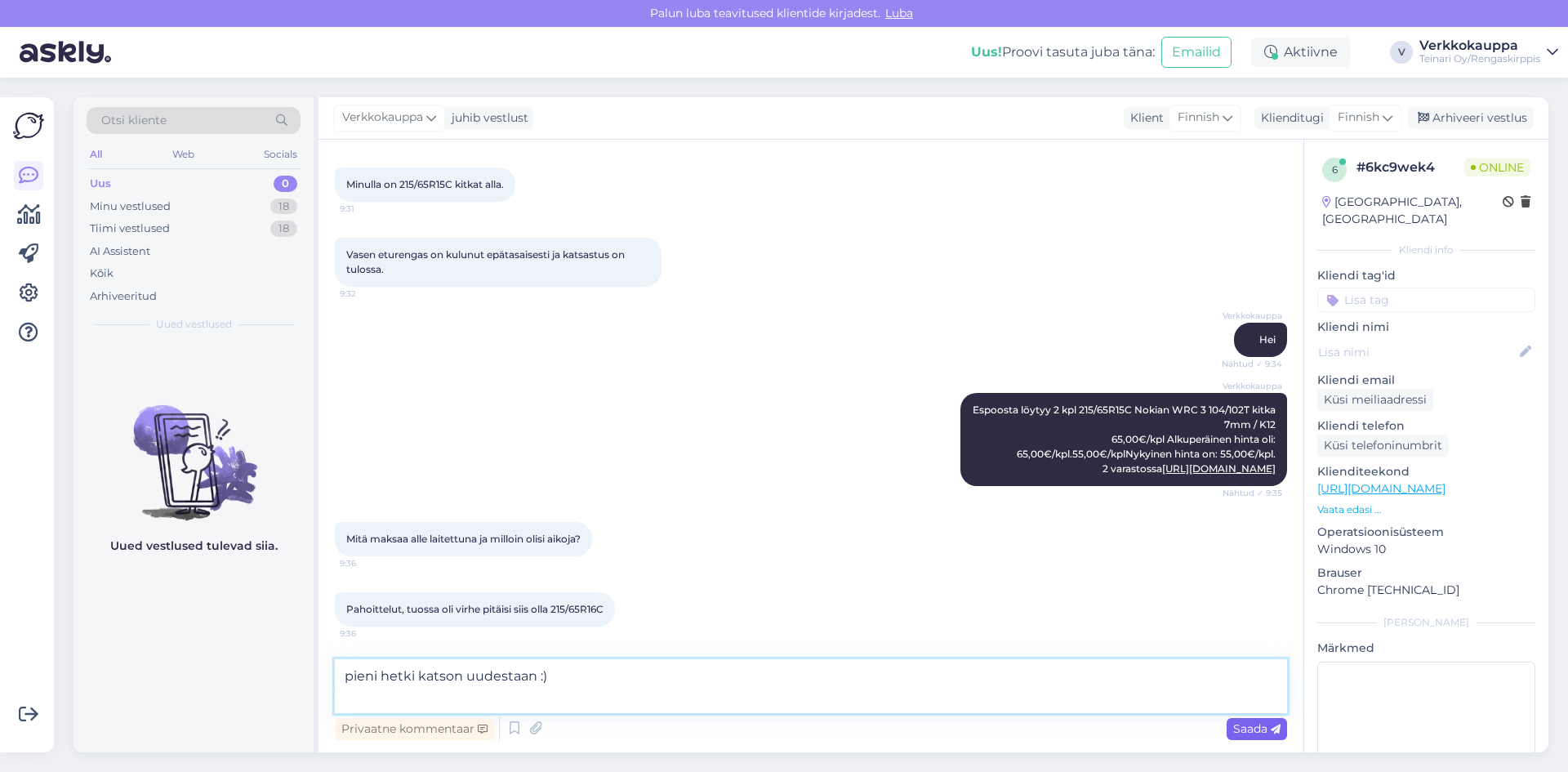
type textarea "pieni hetki katson uudestaan :)"
click at [1245, 727] on span "Saada" at bounding box center [1257, 728] width 48 height 15
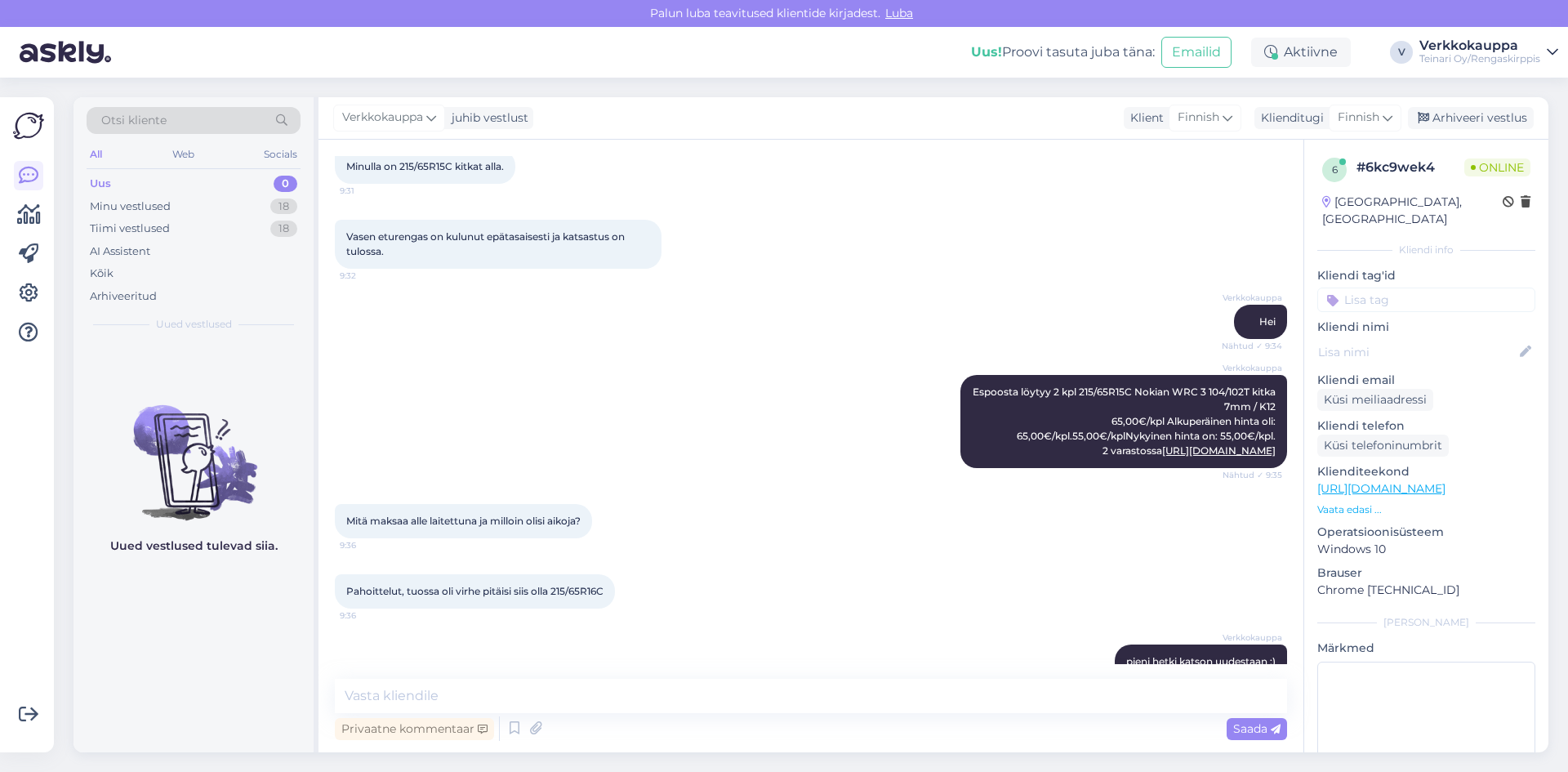
scroll to position [241, 0]
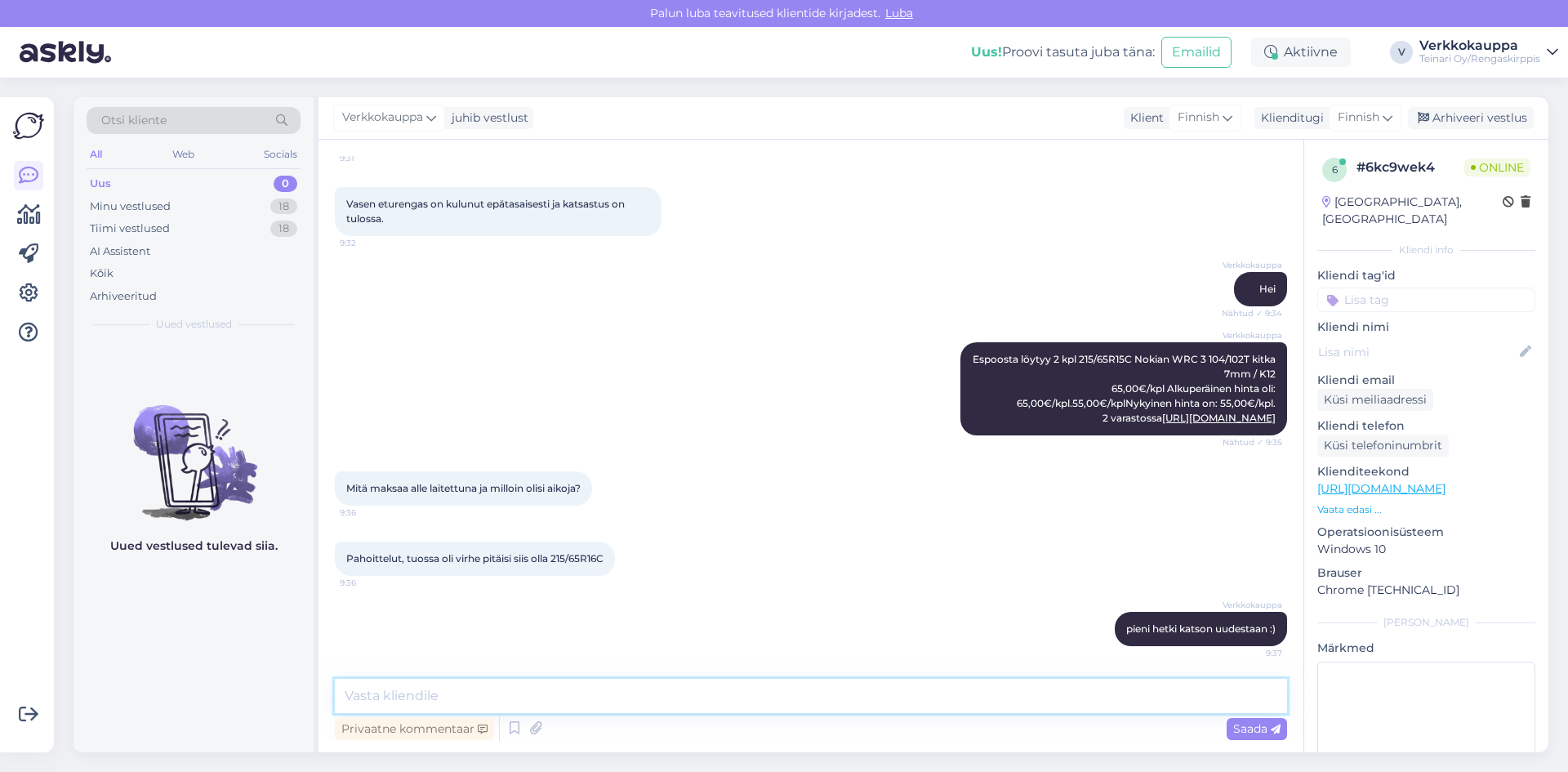
paste textarea "[URL][DOMAIN_NAME]"
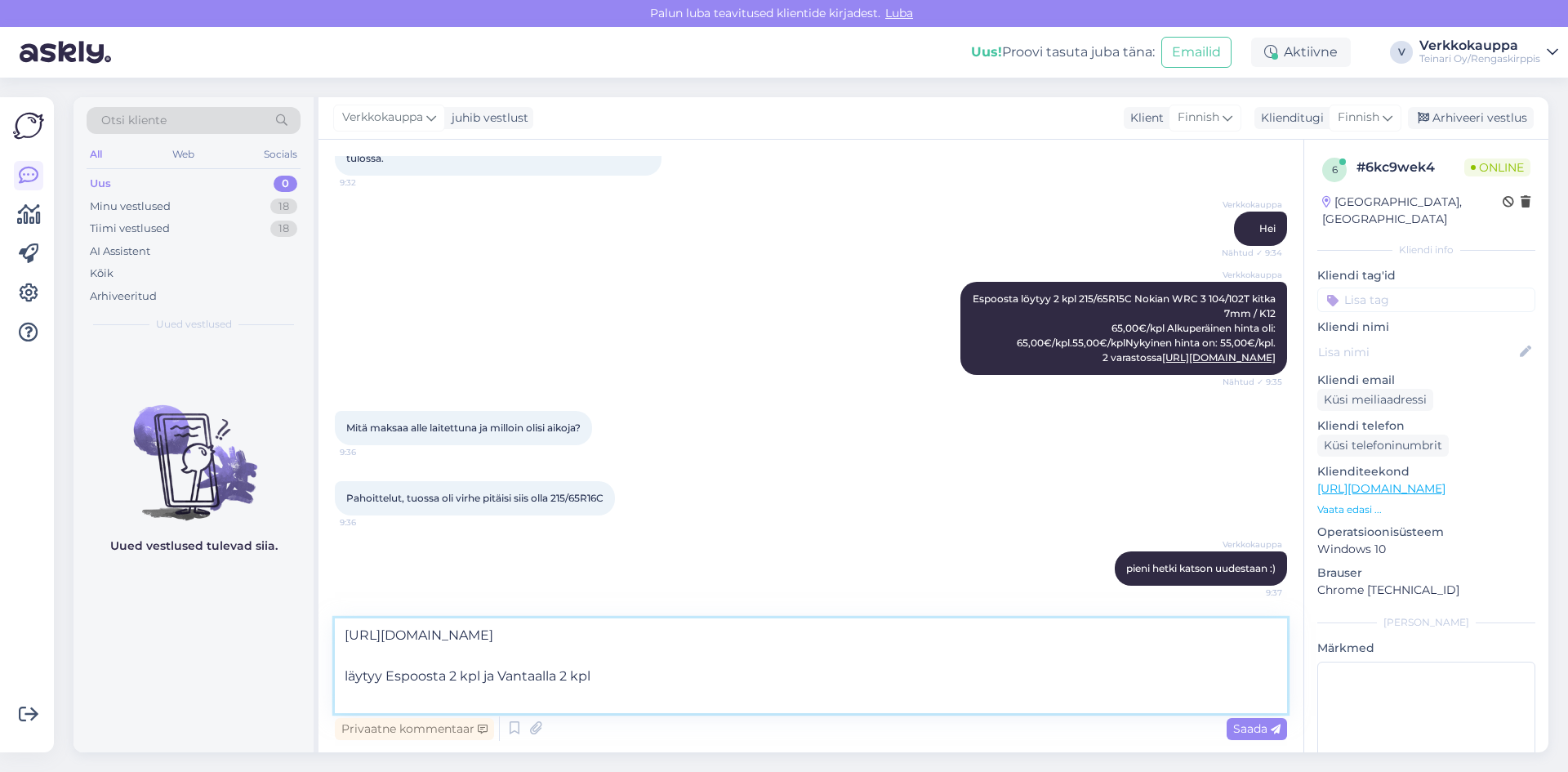
type textarea "[URL][DOMAIN_NAME] läytyy Espoosta 2 kpl ja Vantaalla 2 kpl"
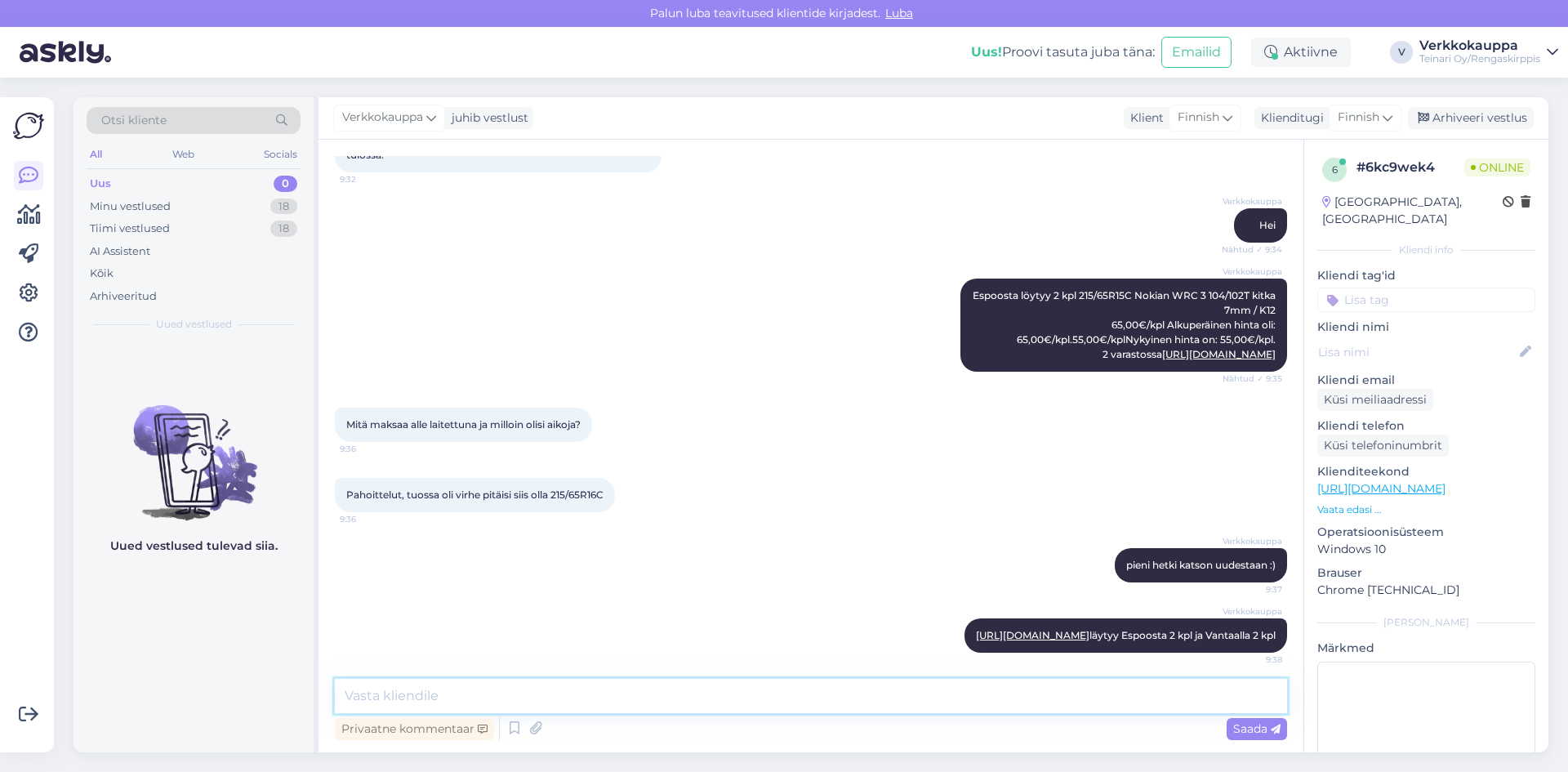
scroll to position [370, 0]
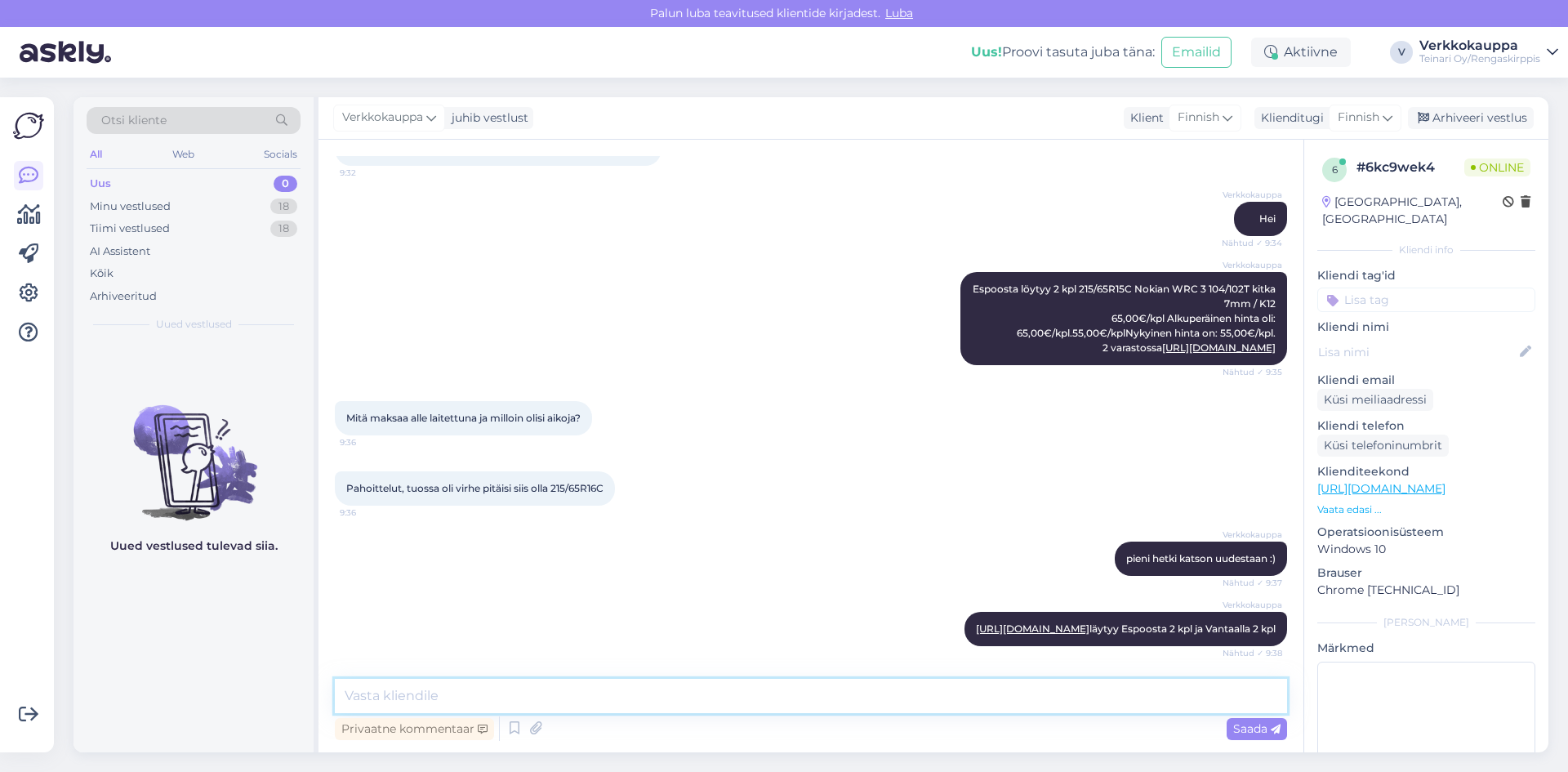
paste textarea "Jos on tarvetta uusia kaikki 4 rengasta, kannattaa ehdottomasti kurkata meidän …"
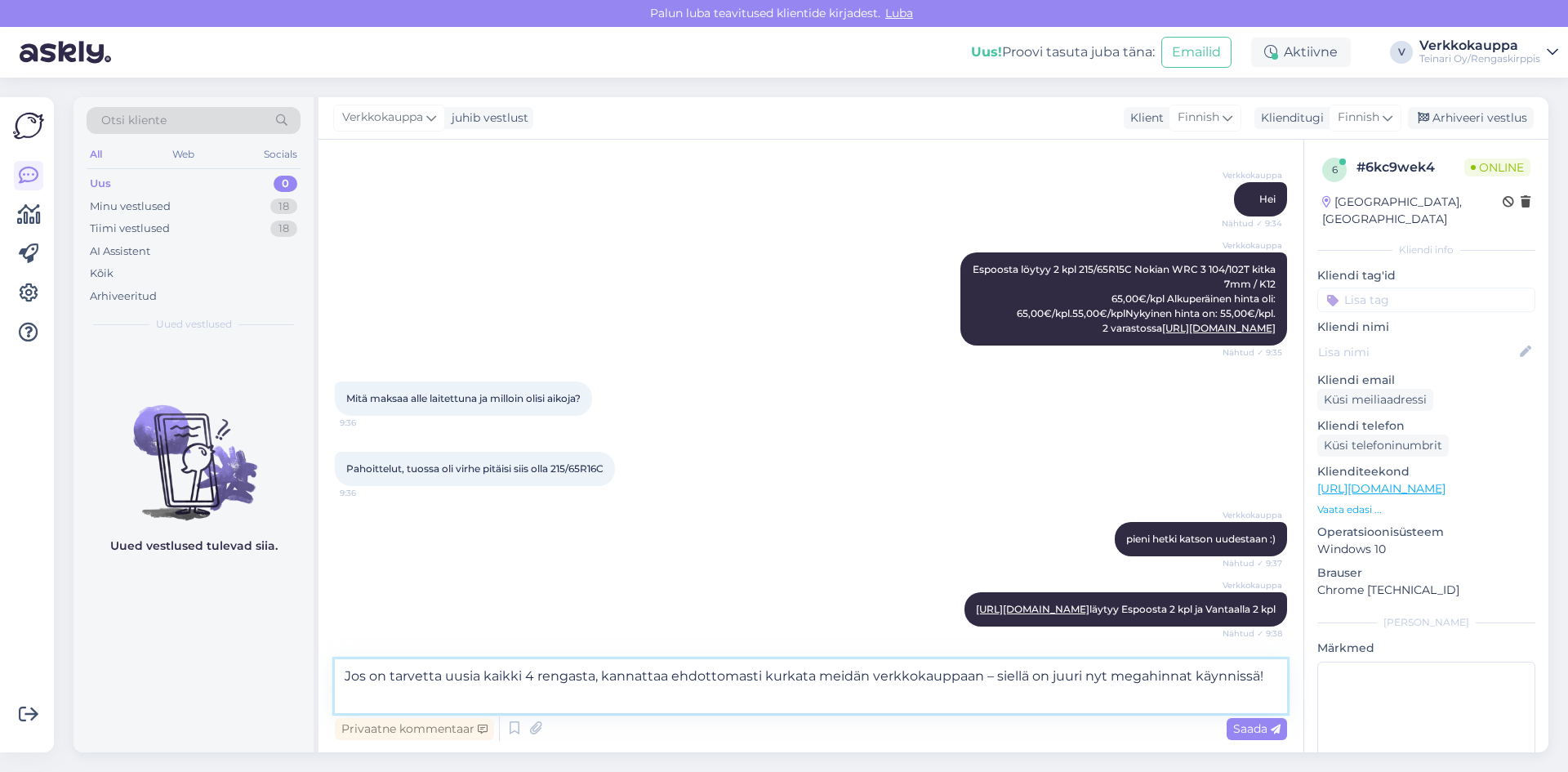
paste textarea "[URL][DOMAIN_NAME]"
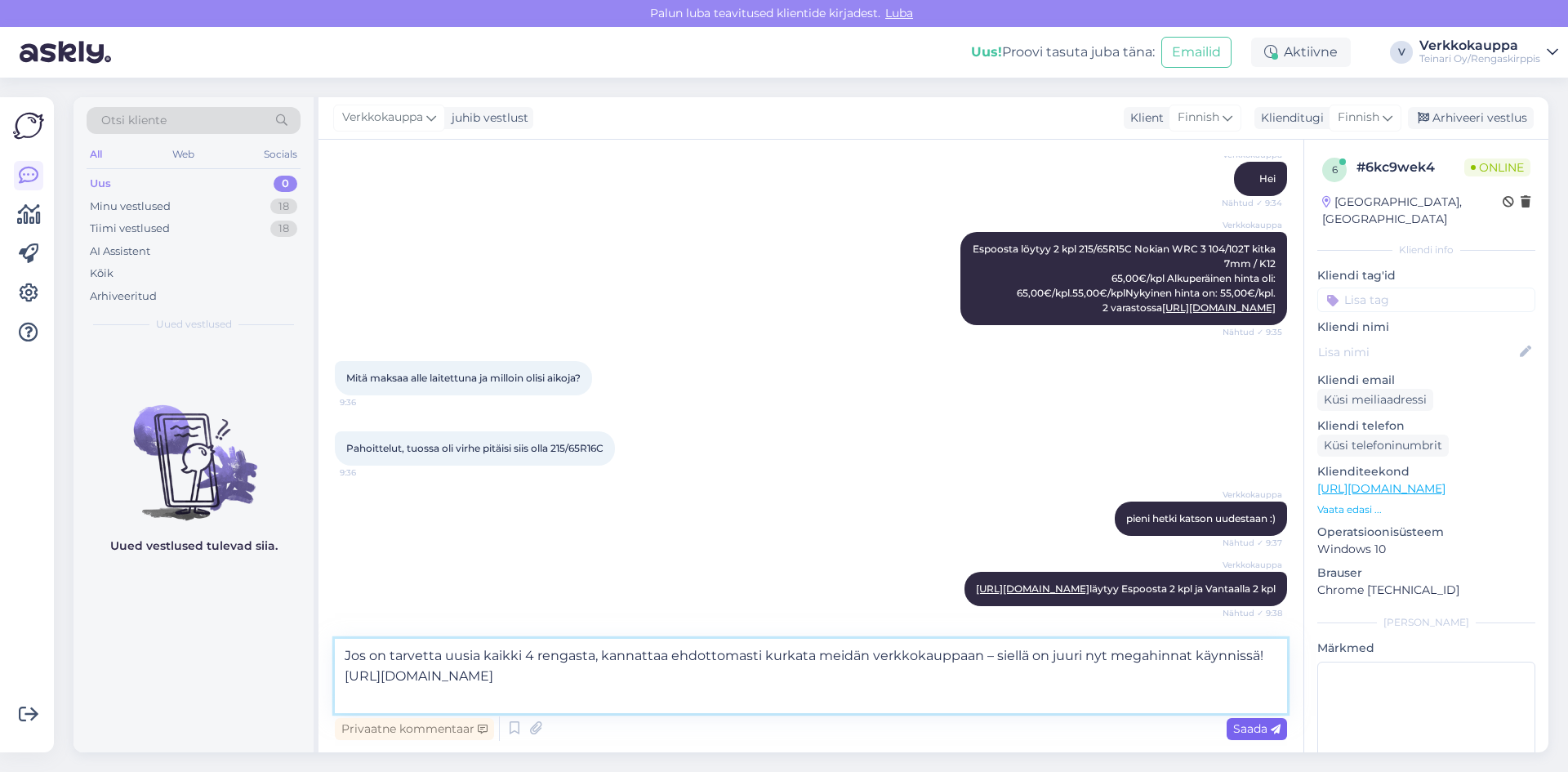
type textarea "Jos on tarvetta uusia kaikki 4 rengasta, kannattaa ehdottomasti kurkata meidän …"
click at [1237, 726] on span "Saada" at bounding box center [1257, 728] width 48 height 15
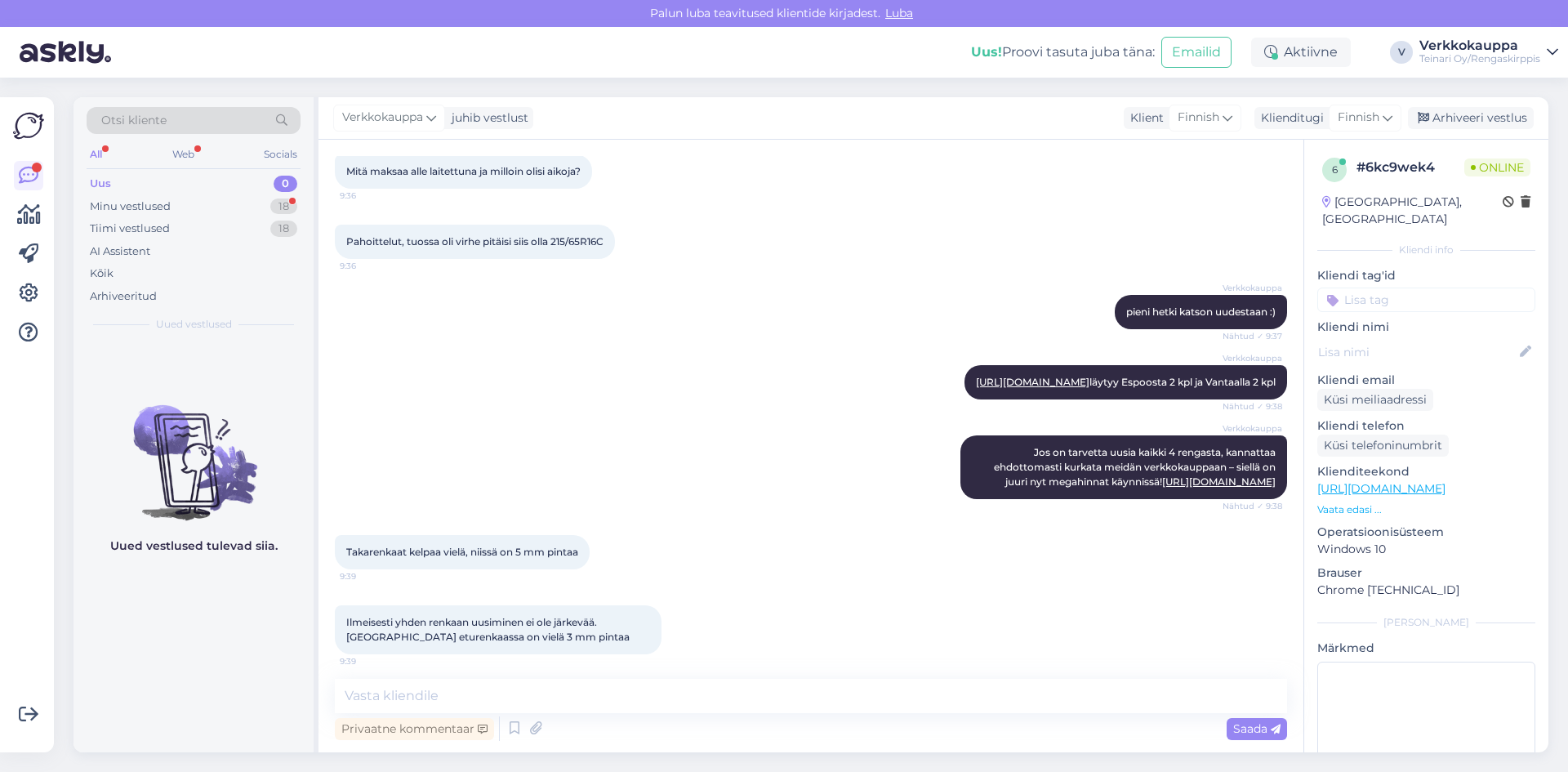
scroll to position [668, 0]
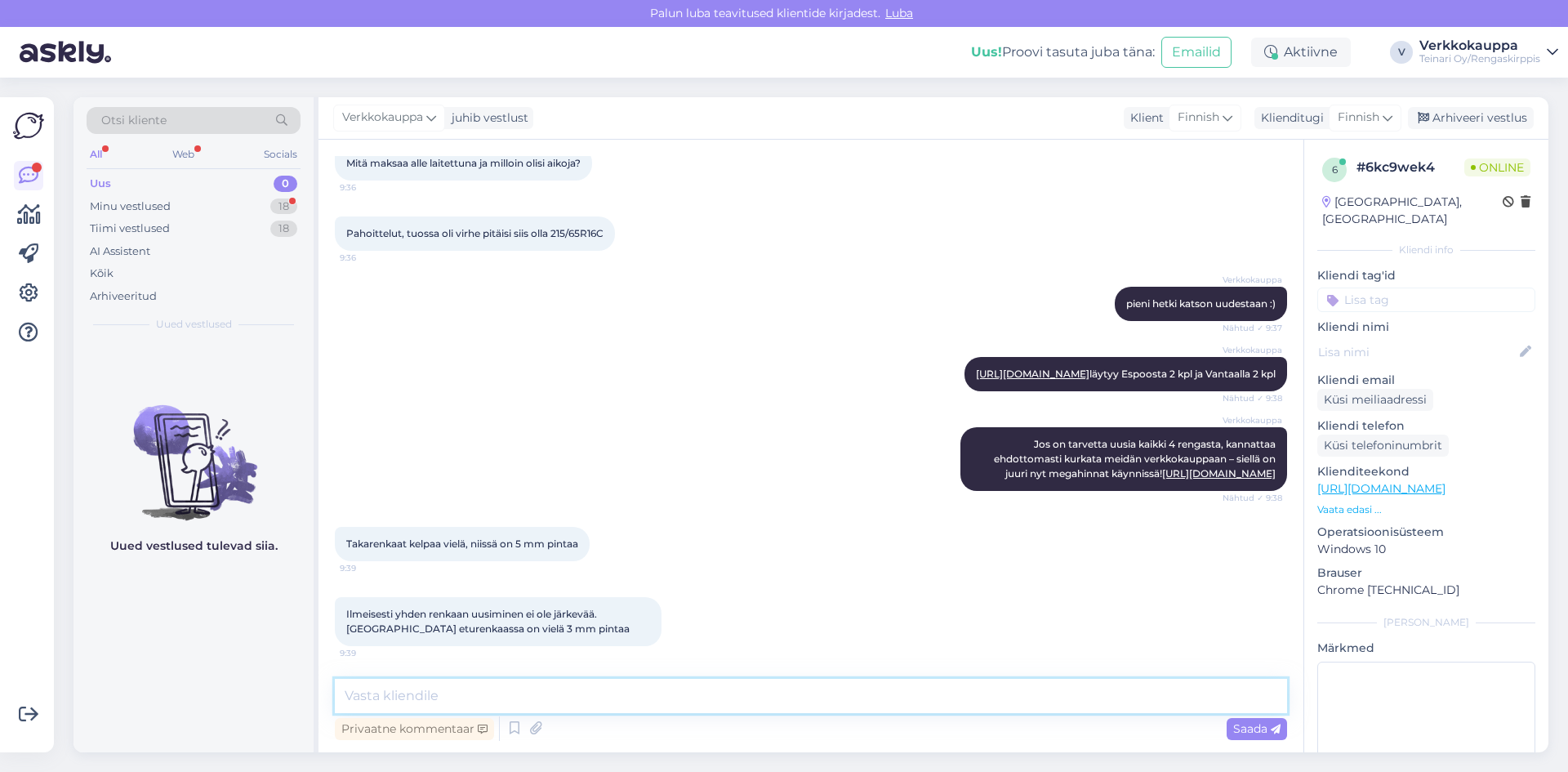
paste textarea "Pakettiauton rengastyöt: 100 €/sarja (4kpl) – sisältää vaihdon, tasapainotuksen…"
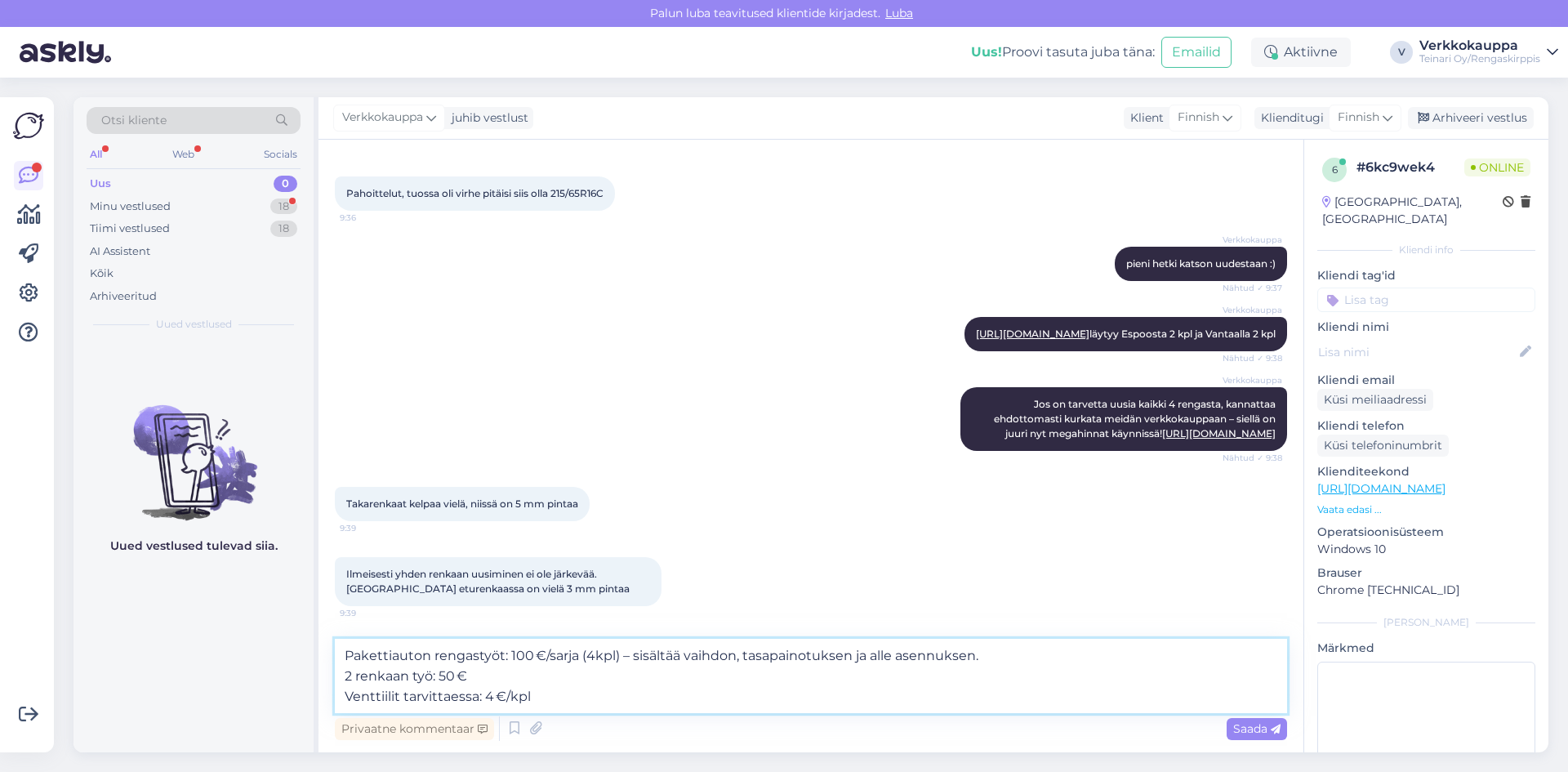
scroll to position [708, 0]
type textarea "Pakettiauton rengastyöt: 100 €/sarja (4kpl) – sisältää vaihdon, tasapainotuksen…"
click at [1239, 734] on span "Saada" at bounding box center [1257, 728] width 48 height 15
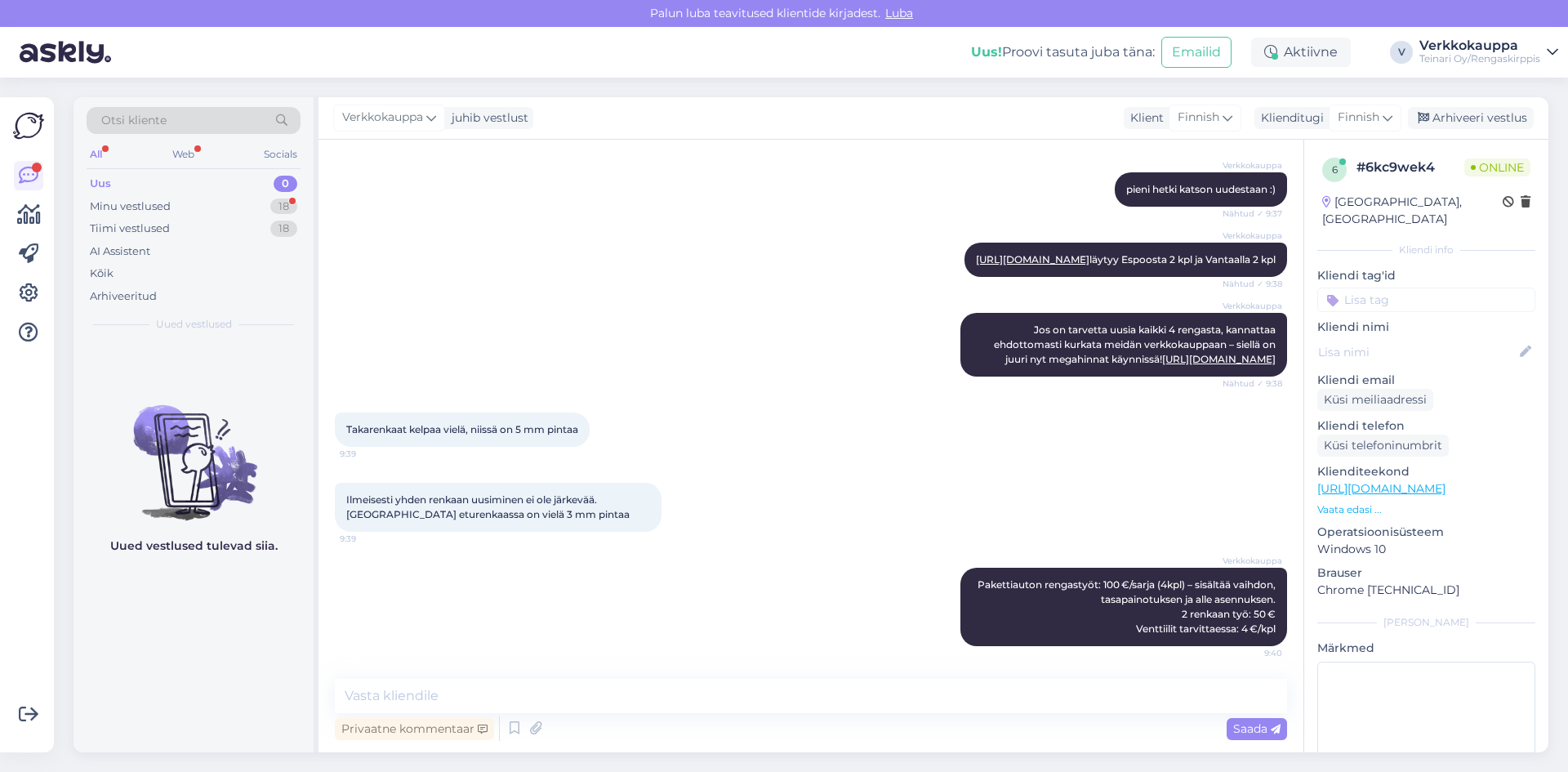
scroll to position [783, 0]
click at [455, 692] on textarea at bounding box center [811, 695] width 952 height 34
type textarea "t"
click at [650, 696] on textarea "Tässä tapauksessa suosittelen vaihtamaan ainakiin" at bounding box center [811, 695] width 952 height 34
click at [708, 693] on textarea "Tässä tapauksessa suosittelen vaihtamaan ainankiin" at bounding box center [811, 695] width 952 height 34
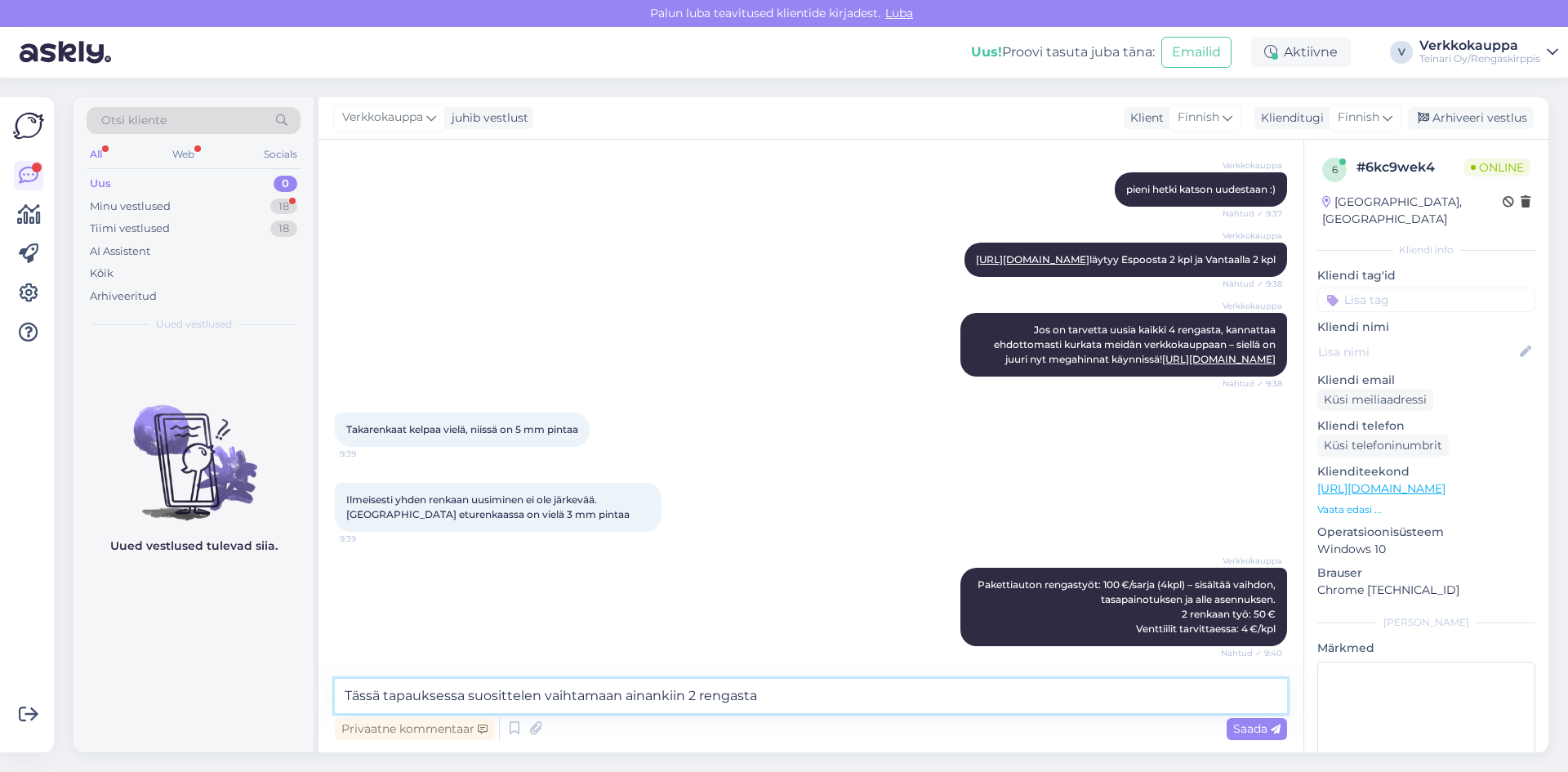
type textarea "Tässä tapauksessa suosittelen vaihtamaan ainankiin 2 rengasta"
drag, startPoint x: 667, startPoint y: 698, endPoint x: 632, endPoint y: 639, distance: 68.6
click at [632, 639] on div "Verkkokauppa Pakettiauton rengastyöt: 100 €/sarja (4kpl) – sisältää vaihdon, ta…" at bounding box center [811, 607] width 952 height 114
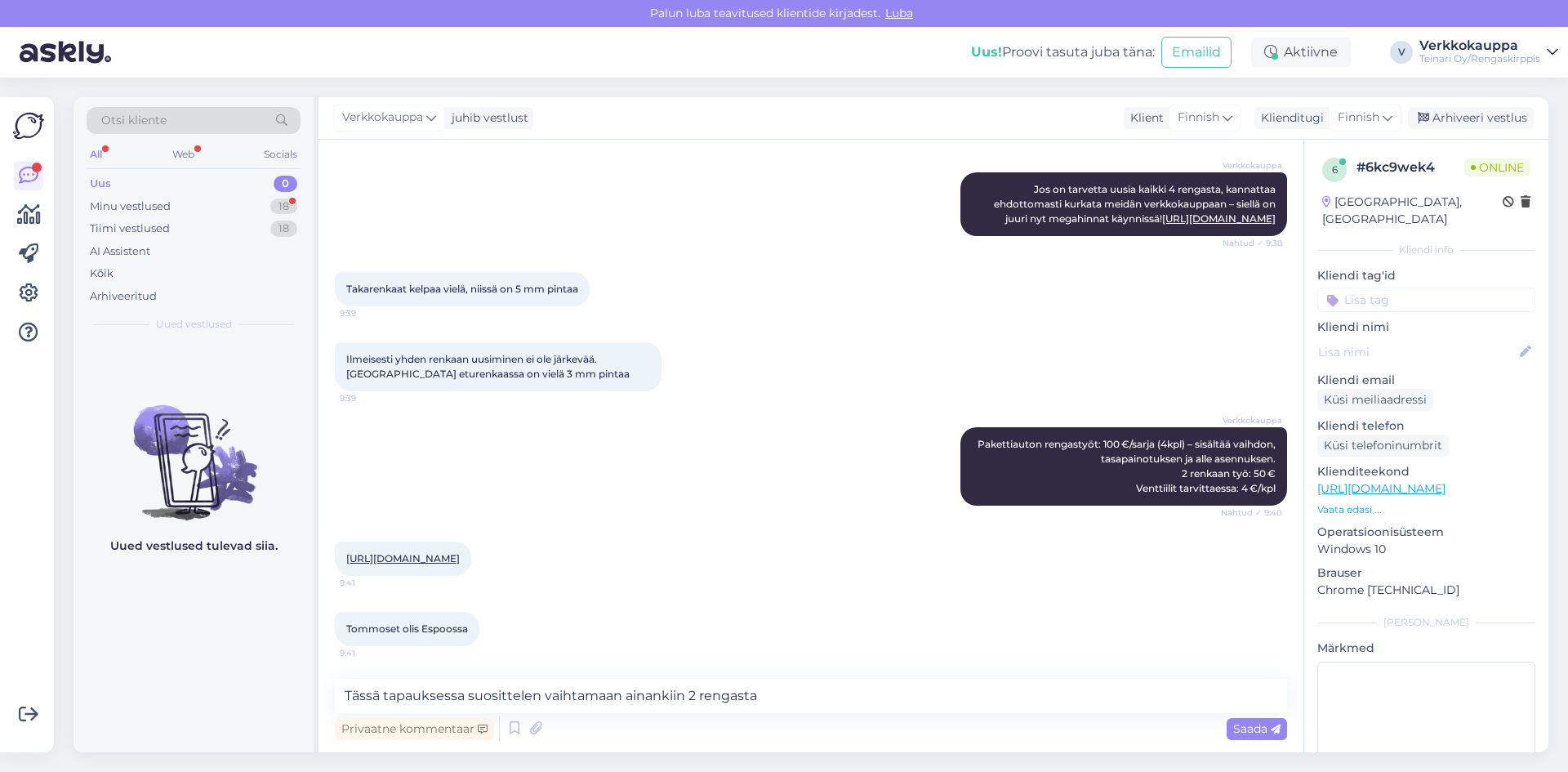
scroll to position [938, 0]
drag, startPoint x: 805, startPoint y: 703, endPoint x: 344, endPoint y: 692, distance: 461.1
click at [344, 692] on textarea "Tässä tapauksessa suosittelen vaihtamaan ainankiin 2 rengasta" at bounding box center [811, 695] width 952 height 34
paste textarea "Tässä tapauksessa suosittelen vaihtamaan vähintään kaksi rengasta"
type textarea "Tässä tapauksessa suosittelen vaihtamaan vähintään kaksi rengasta"
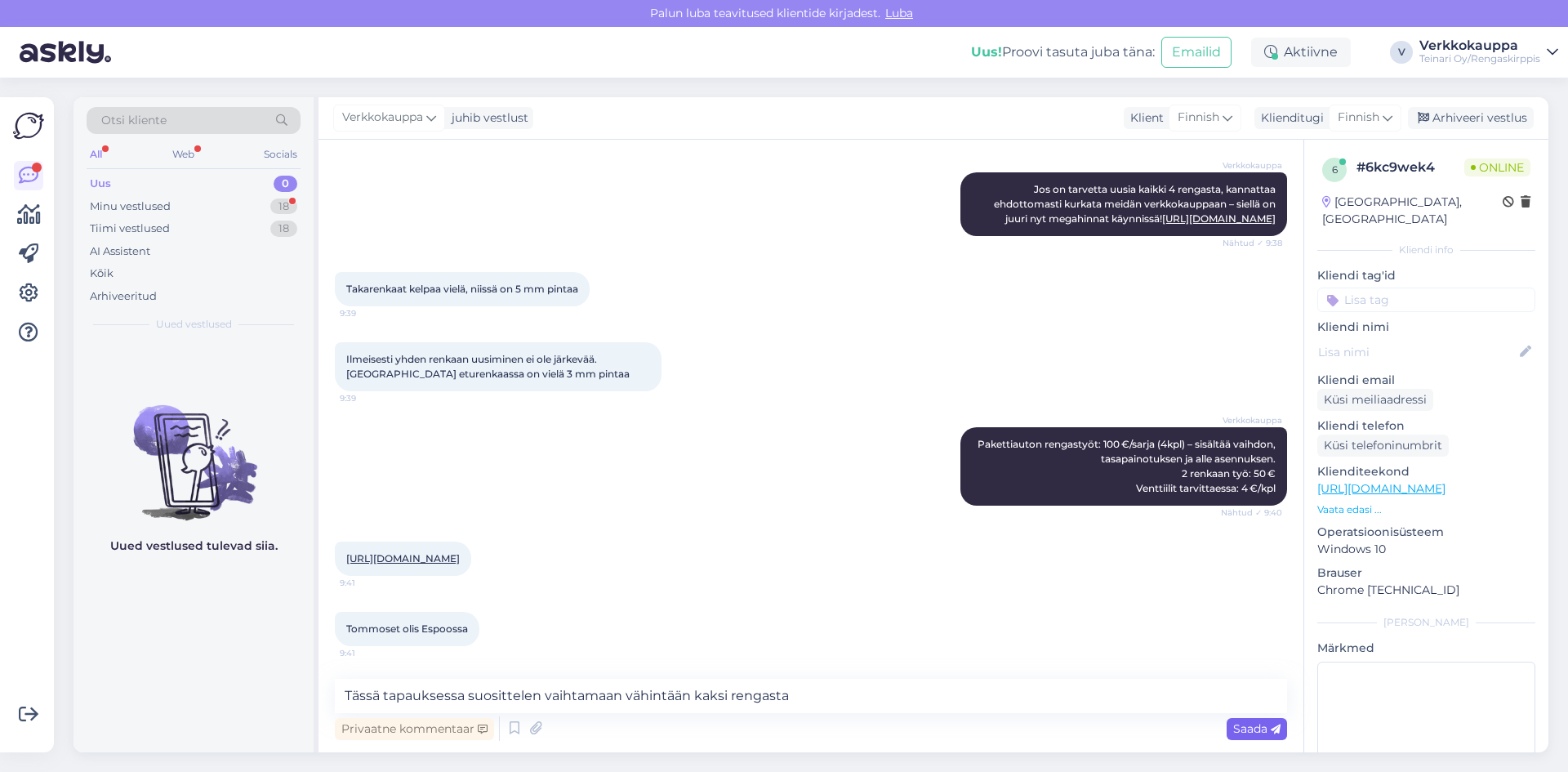
click at [1265, 733] on span "Saada" at bounding box center [1257, 728] width 48 height 15
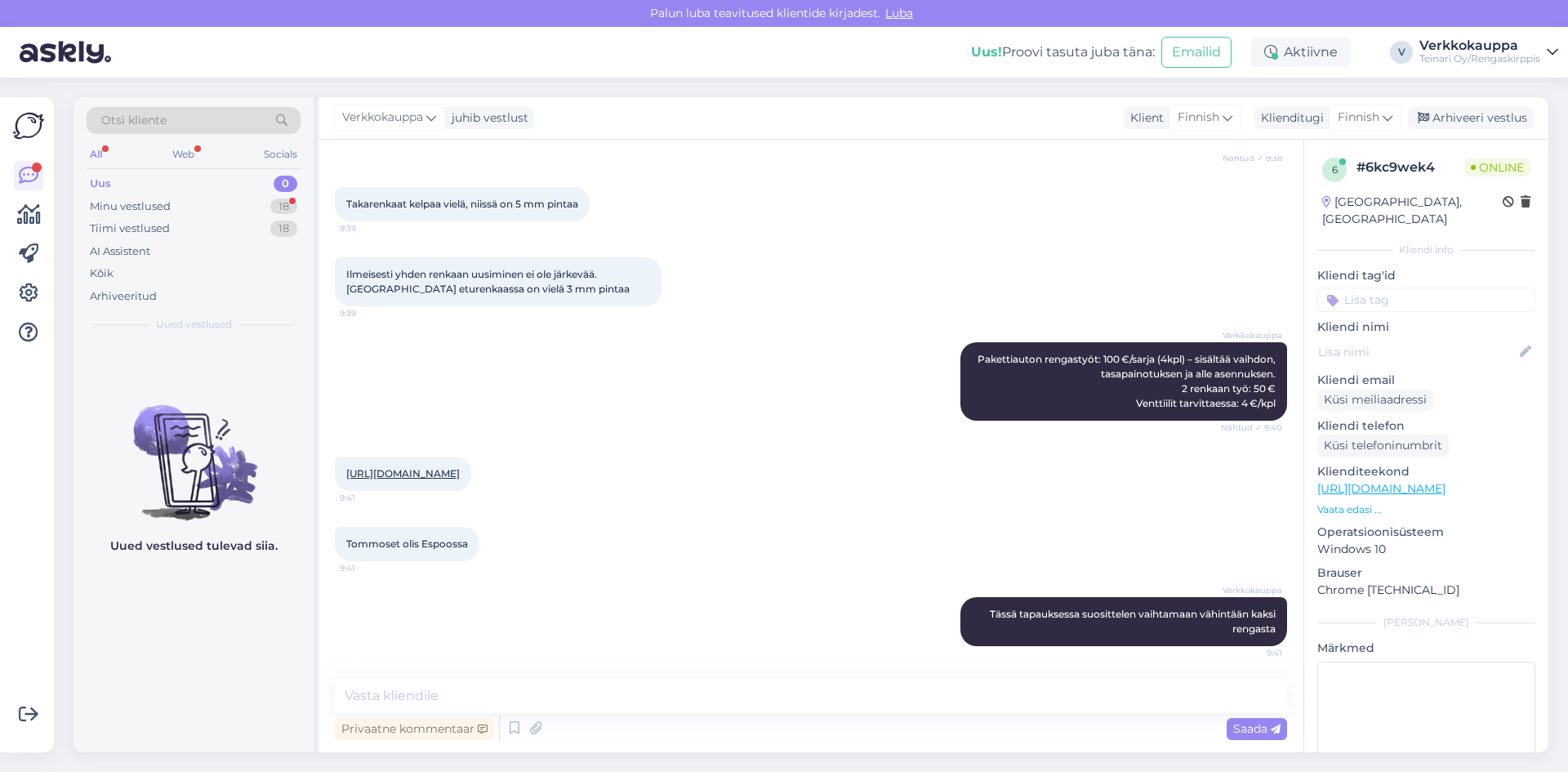
click at [436, 467] on link "[URL][DOMAIN_NAME]" at bounding box center [402, 473] width 113 height 13
click at [441, 695] on textarea at bounding box center [811, 695] width 952 height 34
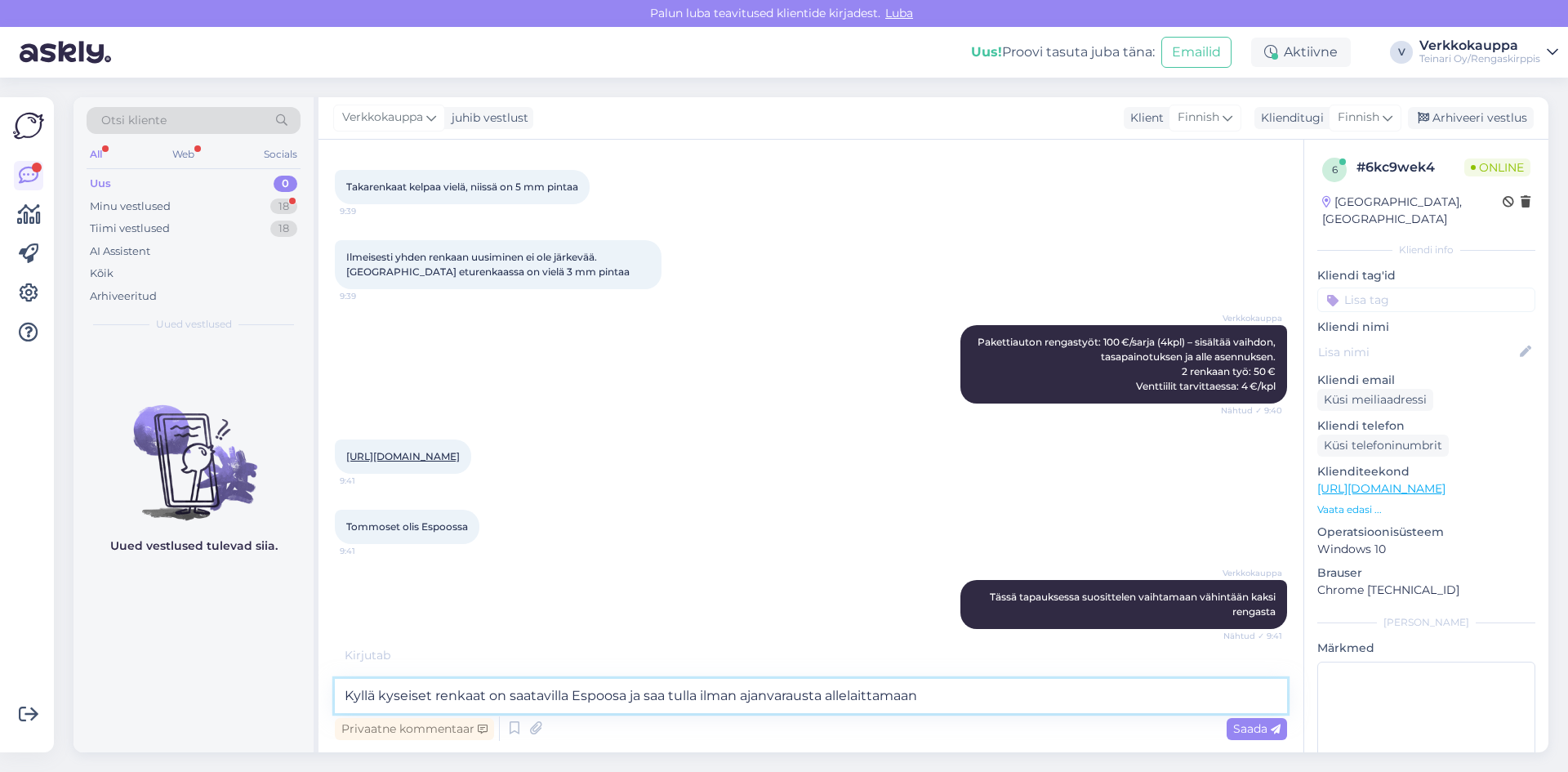
drag, startPoint x: 943, startPoint y: 694, endPoint x: 628, endPoint y: 689, distance: 315.0
click at [628, 689] on textarea "Kyllä kyseiset renkaat on saatavilla Espoosa ja saa tulla ilman ajanvarausta al…" at bounding box center [811, 695] width 952 height 34
paste textarea "Voit tulla ilman ajanvarausta laittamaan renkaat alle – tervetuloa! 😊"
type textarea "Kyllä kyseiset renkaat on saatavilla Espoosa . Voit tulla ilman ajanvarausta la…"
click at [1255, 736] on div "Saada" at bounding box center [1257, 728] width 60 height 22
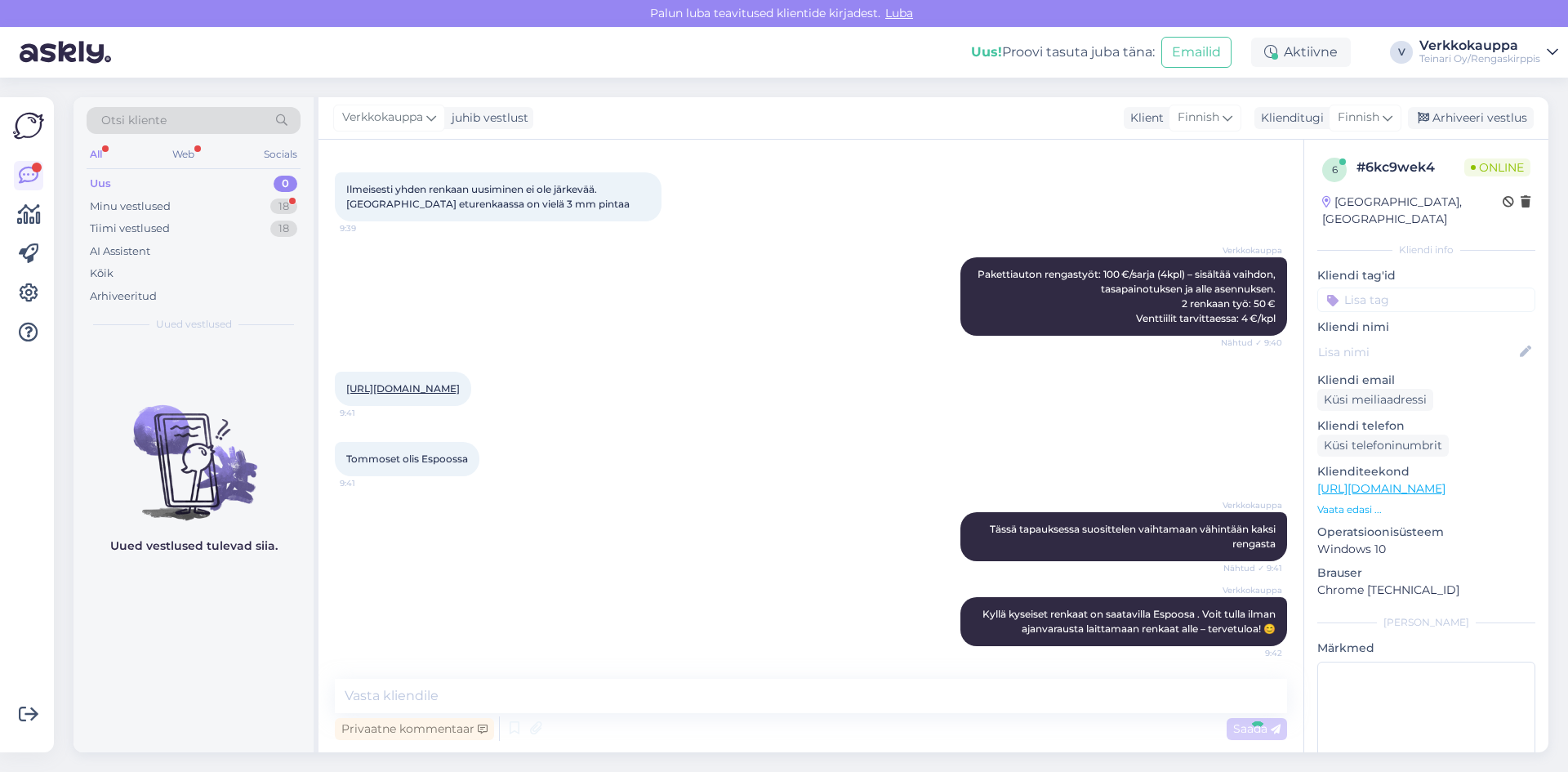
scroll to position [1108, 0]
click at [141, 209] on div "Minu vestlused" at bounding box center [130, 207] width 80 height 16
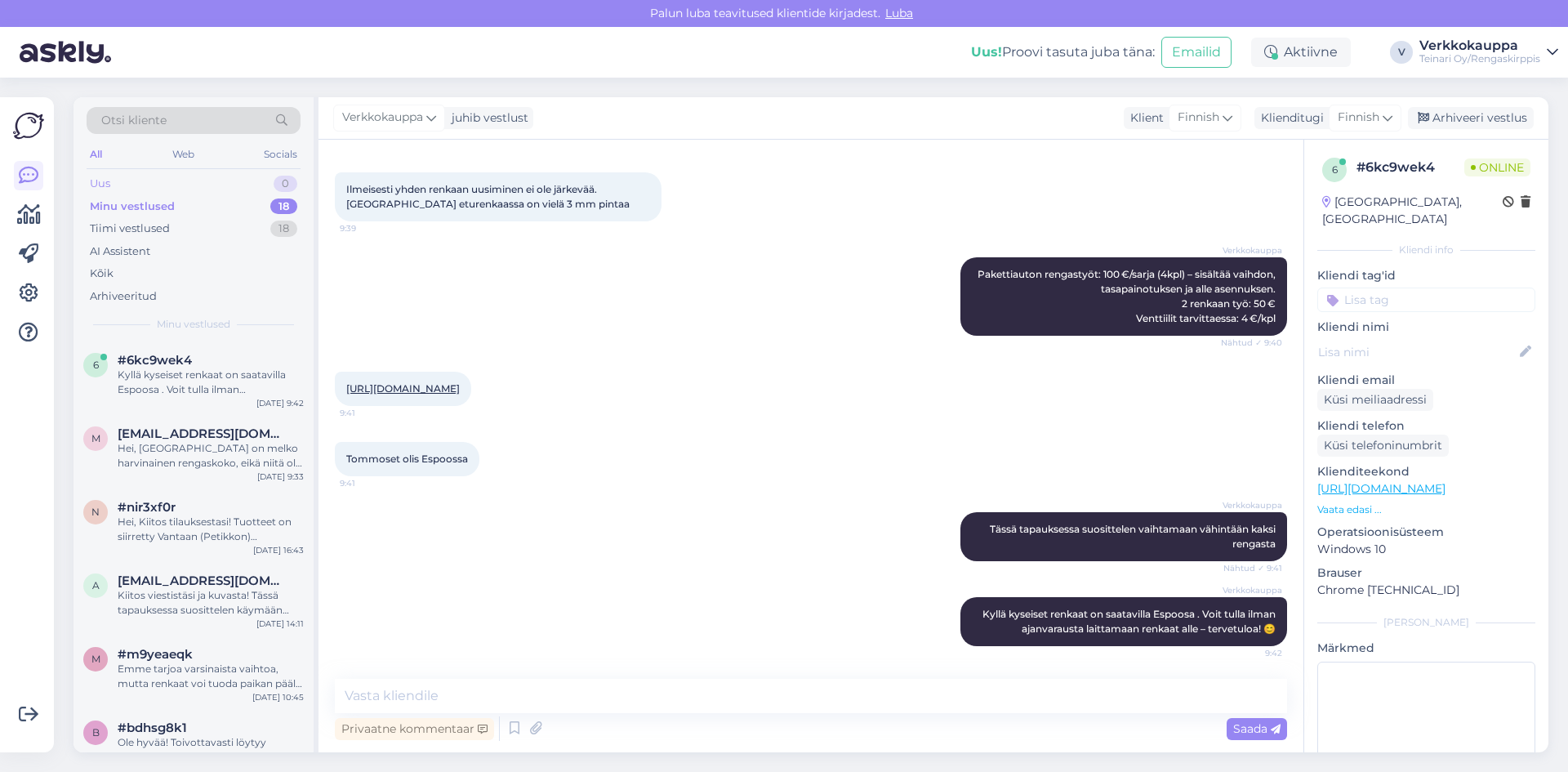
click at [129, 176] on div "Uus 0" at bounding box center [193, 184] width 214 height 23
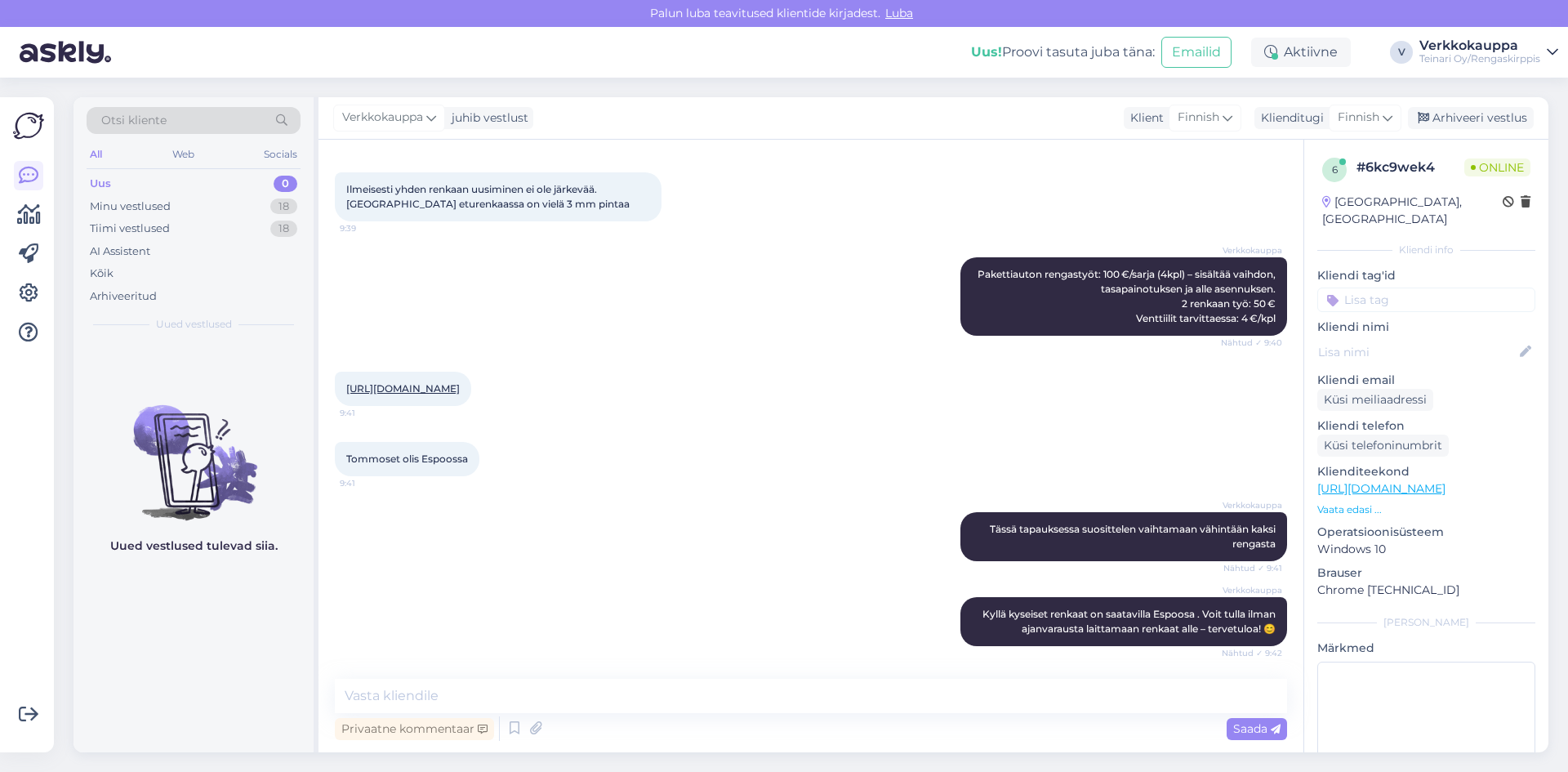
click at [143, 186] on div "Uus 0" at bounding box center [193, 184] width 214 height 23
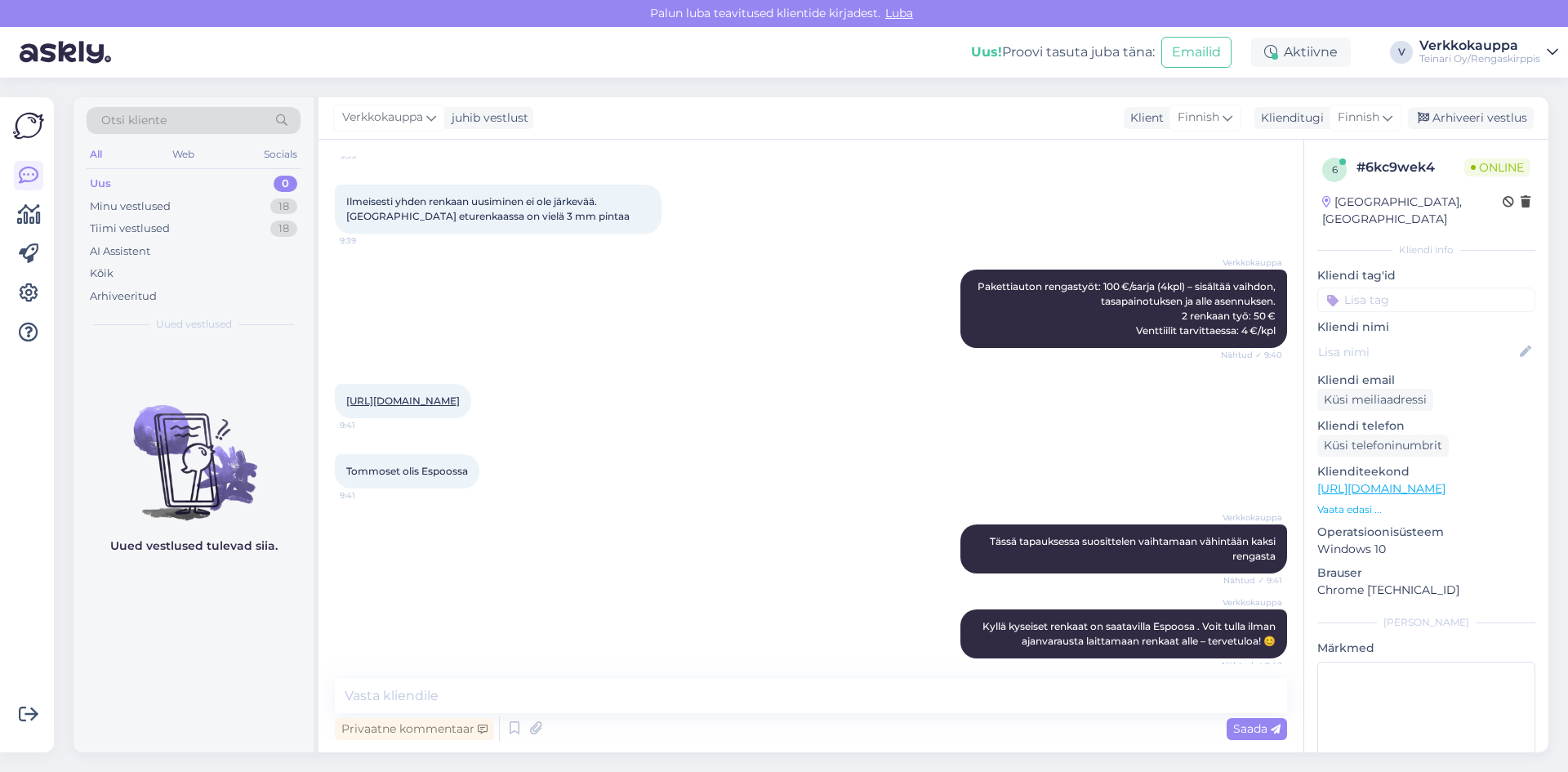
scroll to position [862, 0]
